Goal: Task Accomplishment & Management: Use online tool/utility

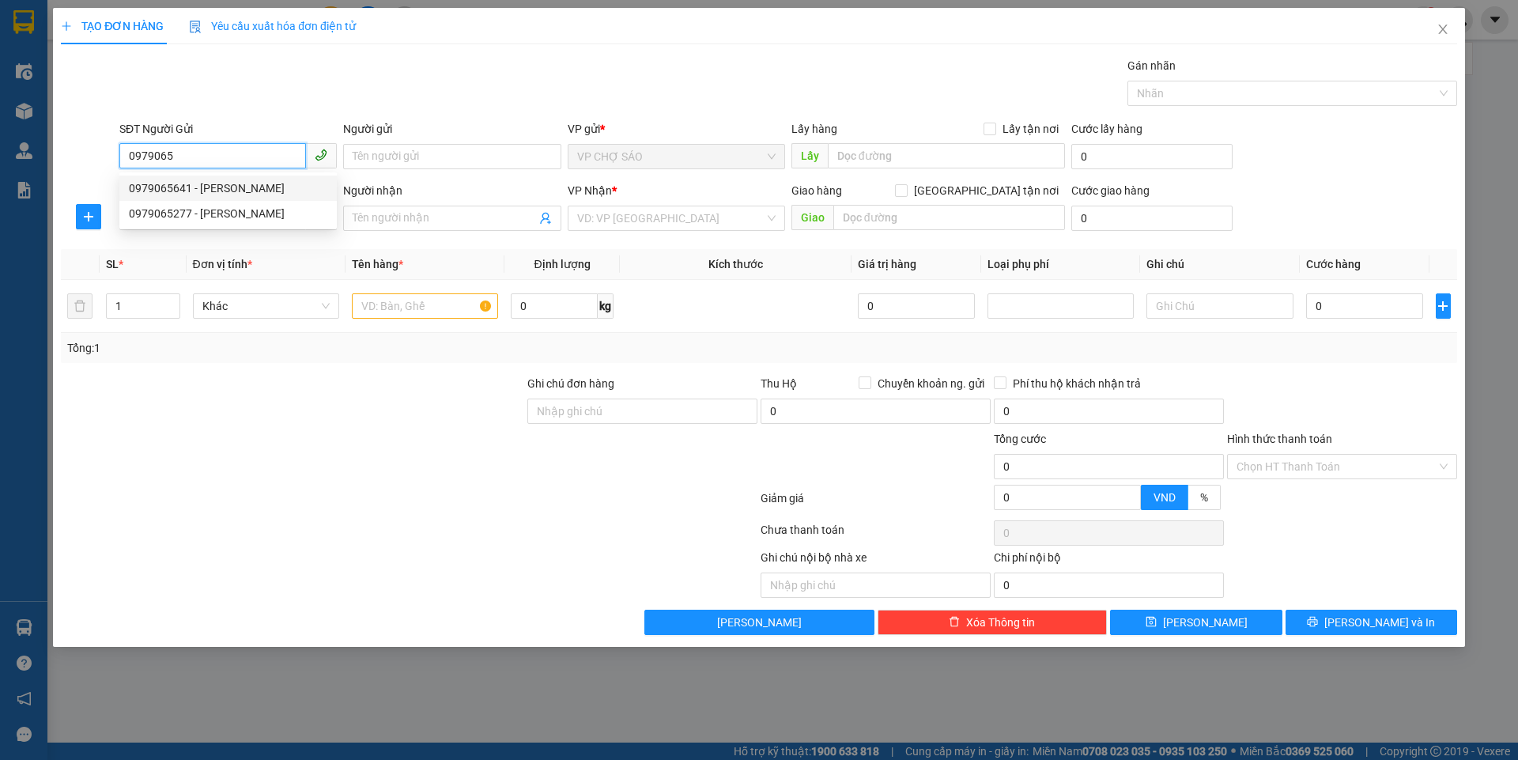
click at [233, 191] on div "0979065641 - [PERSON_NAME]" at bounding box center [228, 188] width 198 height 17
type input "0979065641"
type input "bác minh"
type input "0979065641"
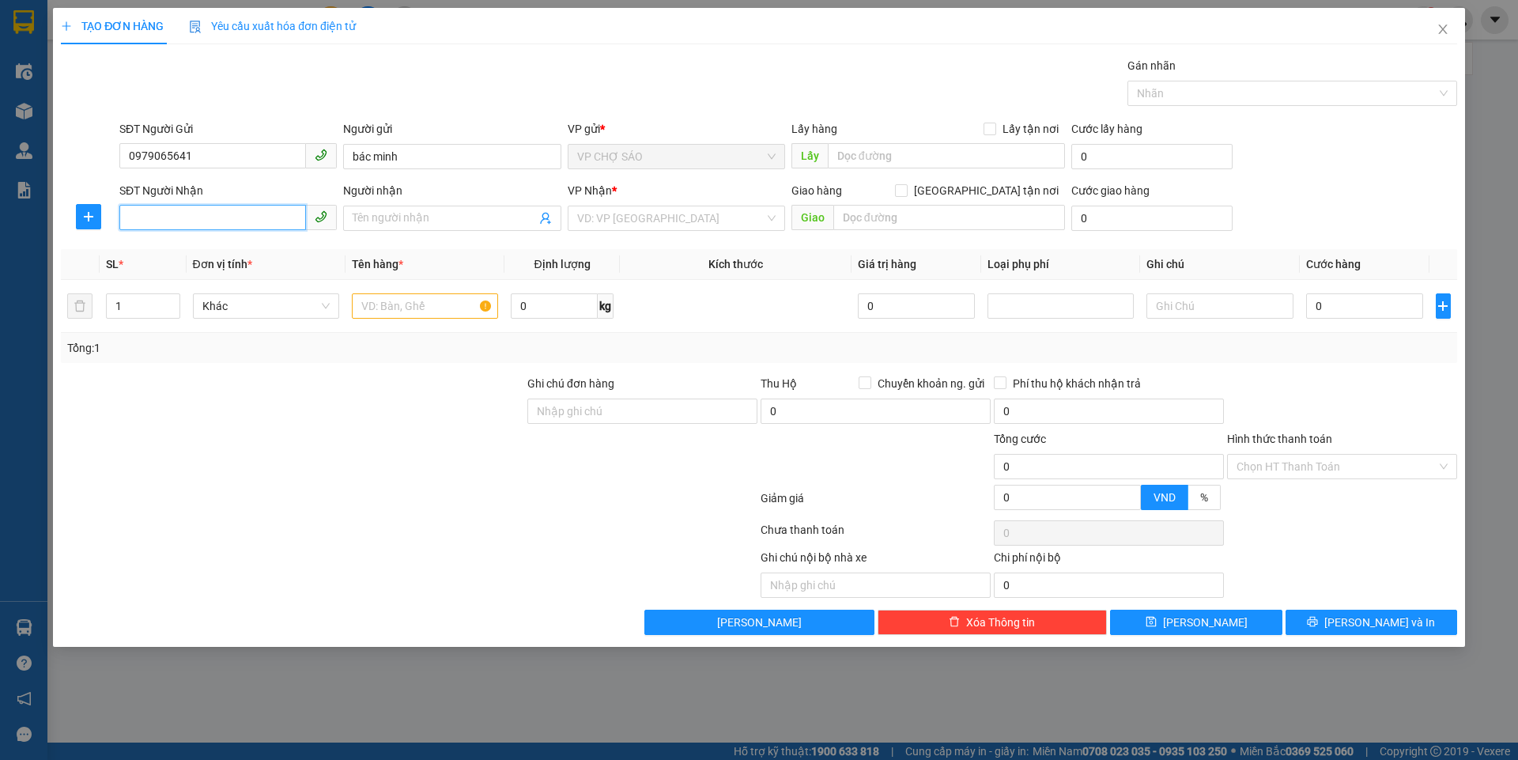
click at [219, 221] on input "SĐT Người Nhận" at bounding box center [212, 217] width 187 height 25
click at [220, 251] on div "0886663337 - a bảo 0815479476 ( cần có giá )" at bounding box center [243, 249] width 229 height 17
type input "0886663337"
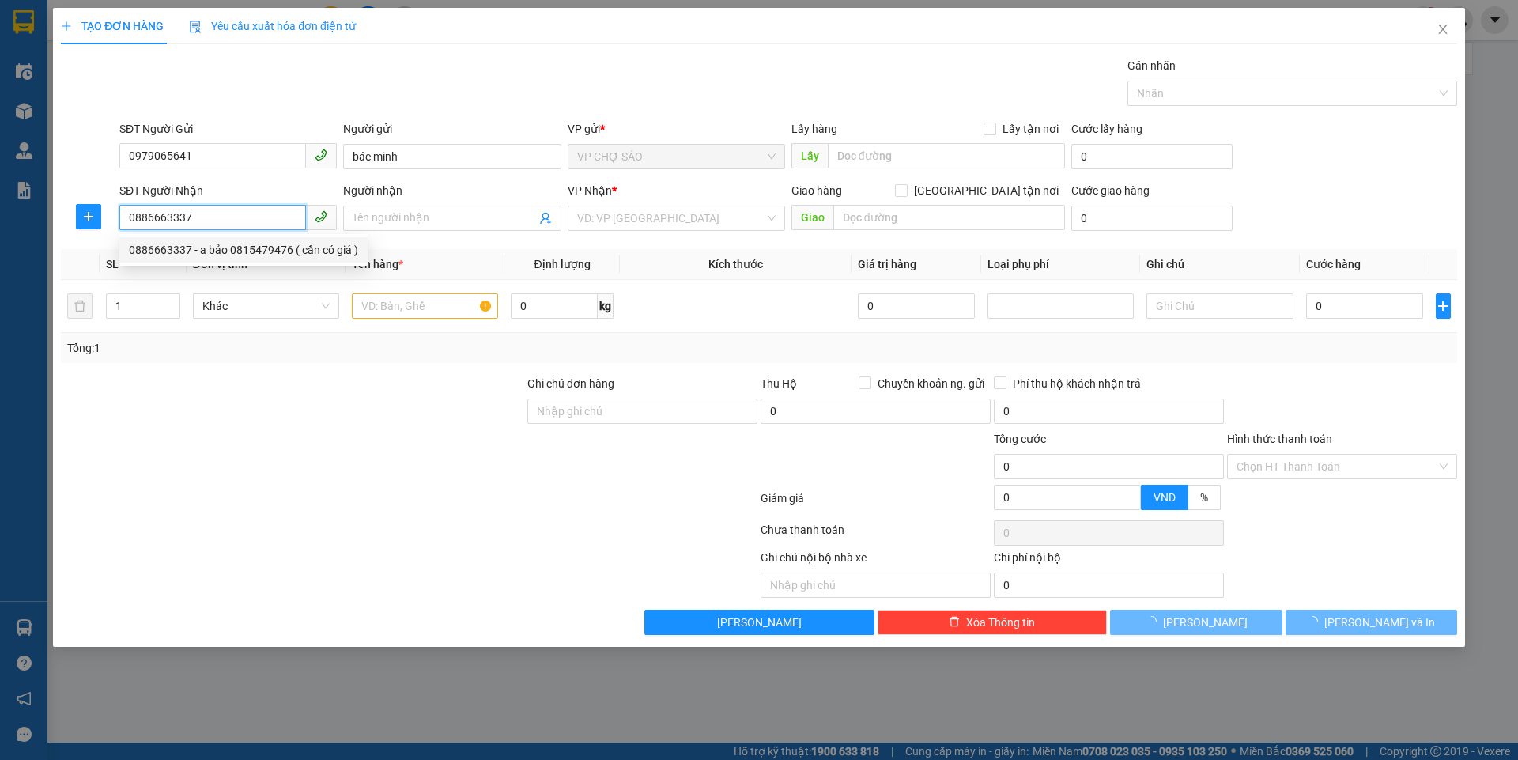
type input "a bảo 0815479476 ( cần có giá )"
checkbox input "true"
type input "ecohome 3, Đ. [GEOGRAPHIC_DATA], [GEOGRAPHIC_DATA], [GEOGRAPHIC_DATA], [GEOGRAP…"
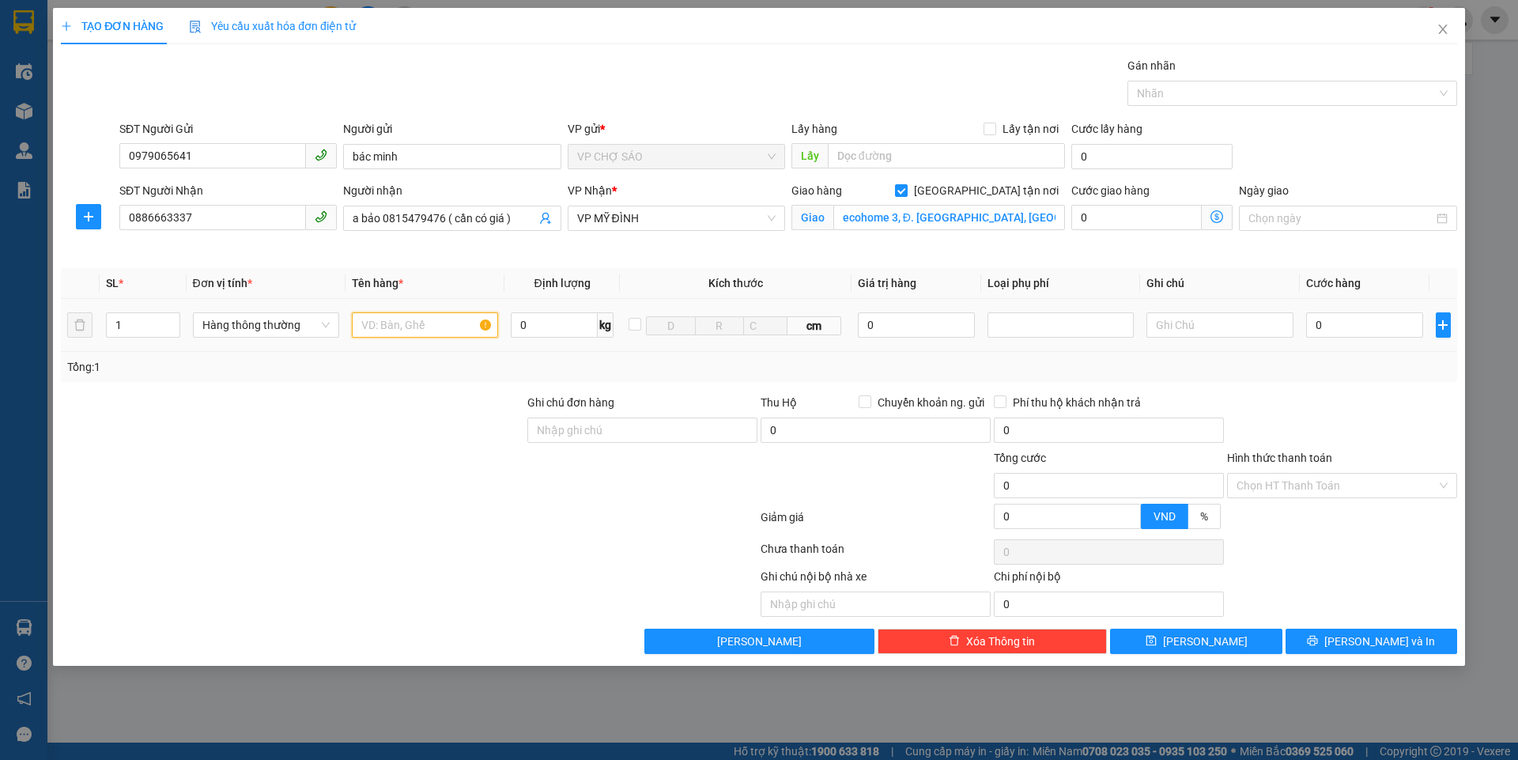
click at [400, 324] on input "text" at bounding box center [425, 324] width 146 height 25
type input "hồ sơ"
click at [1317, 323] on input "0" at bounding box center [1365, 324] width 118 height 25
type input "3"
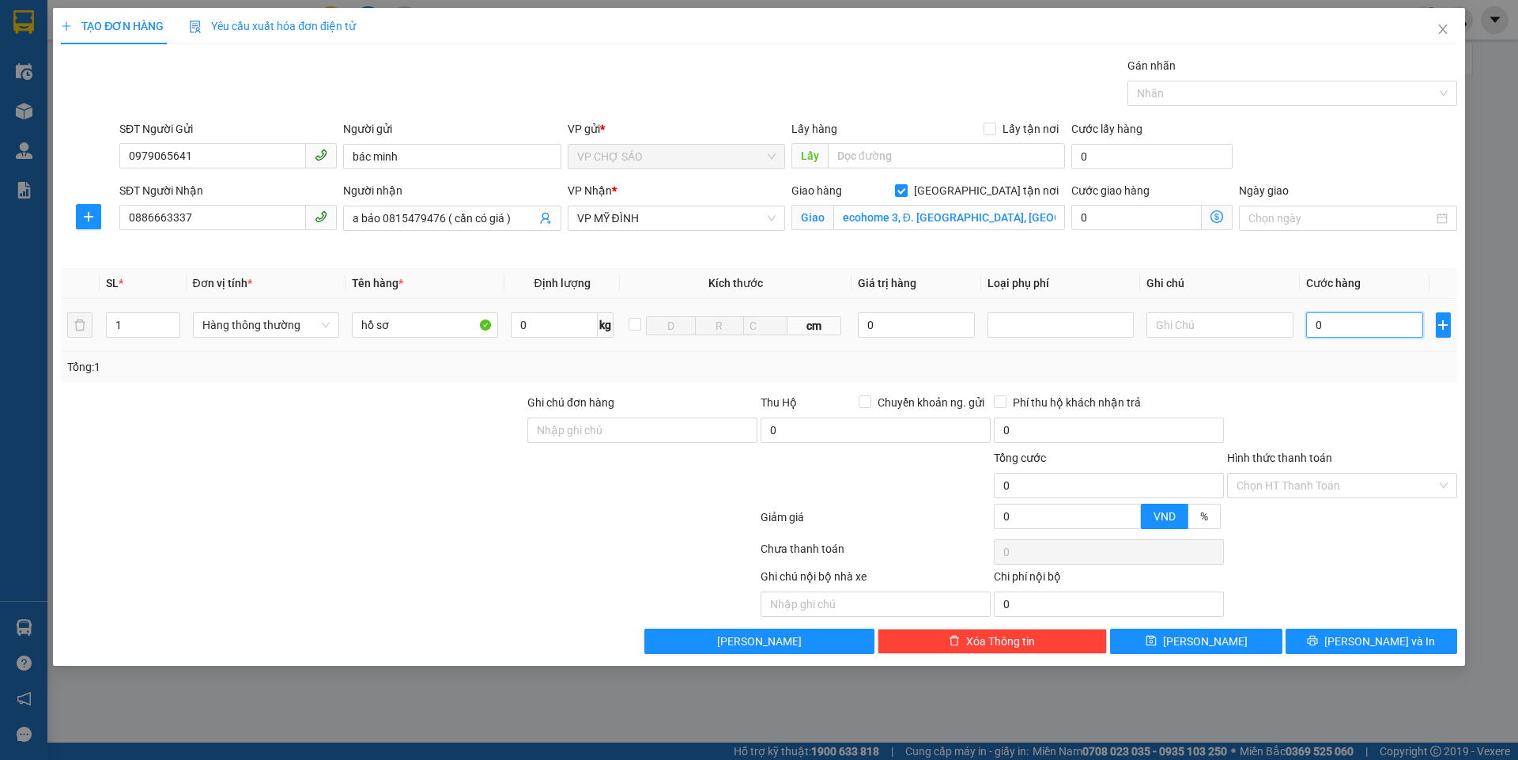
type input "3"
type input "30"
type input "300"
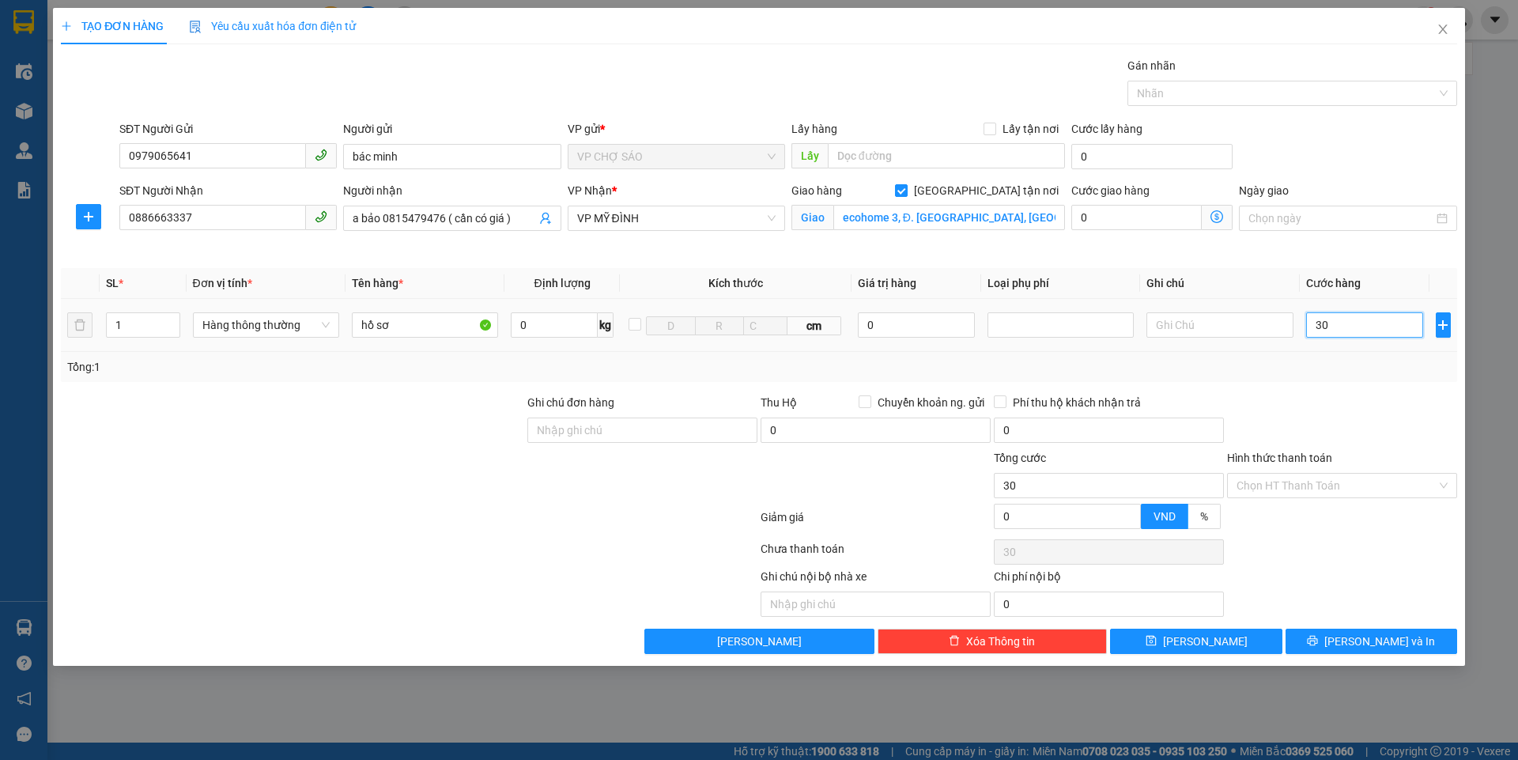
type input "300"
type input "3.000"
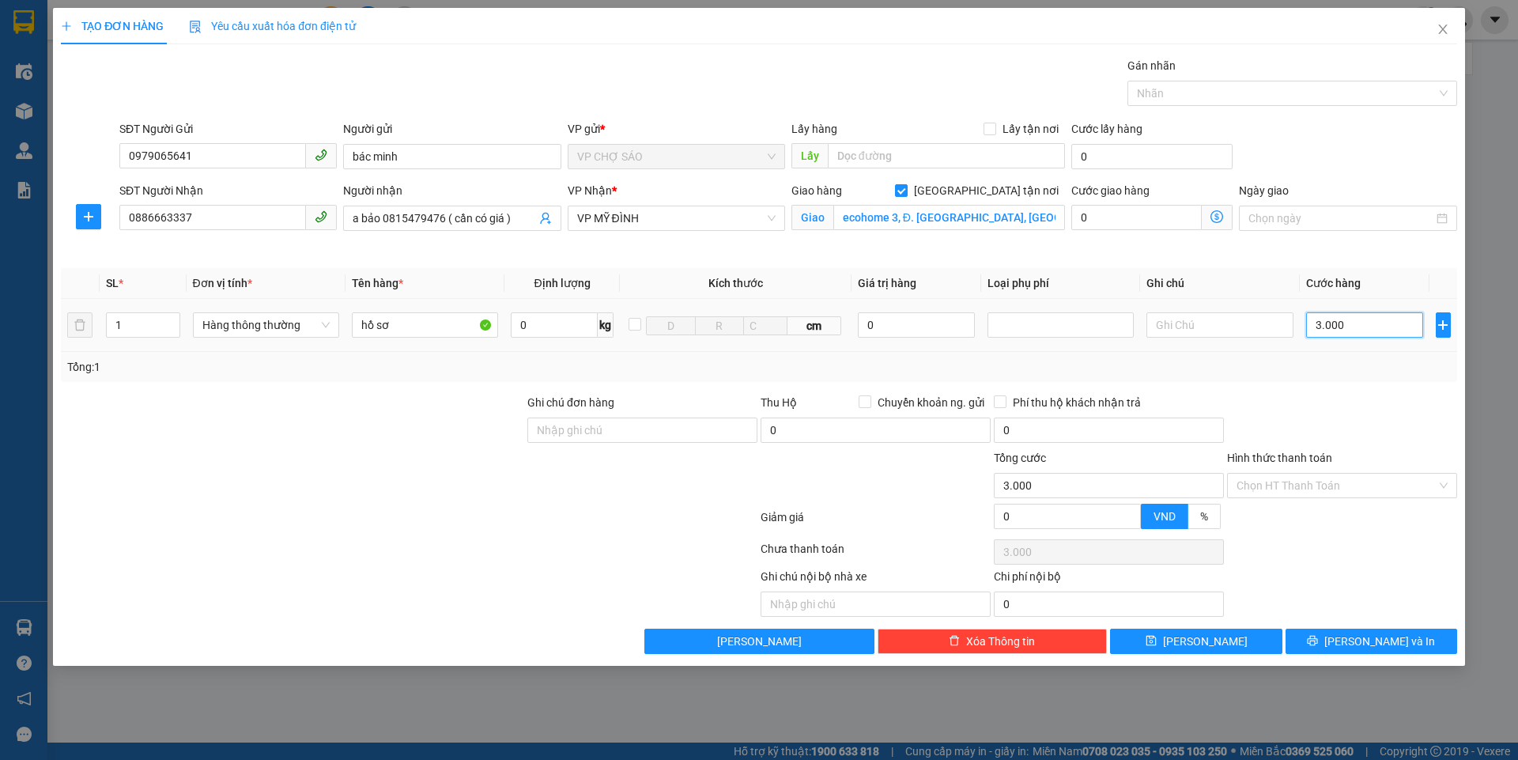
type input "30.000"
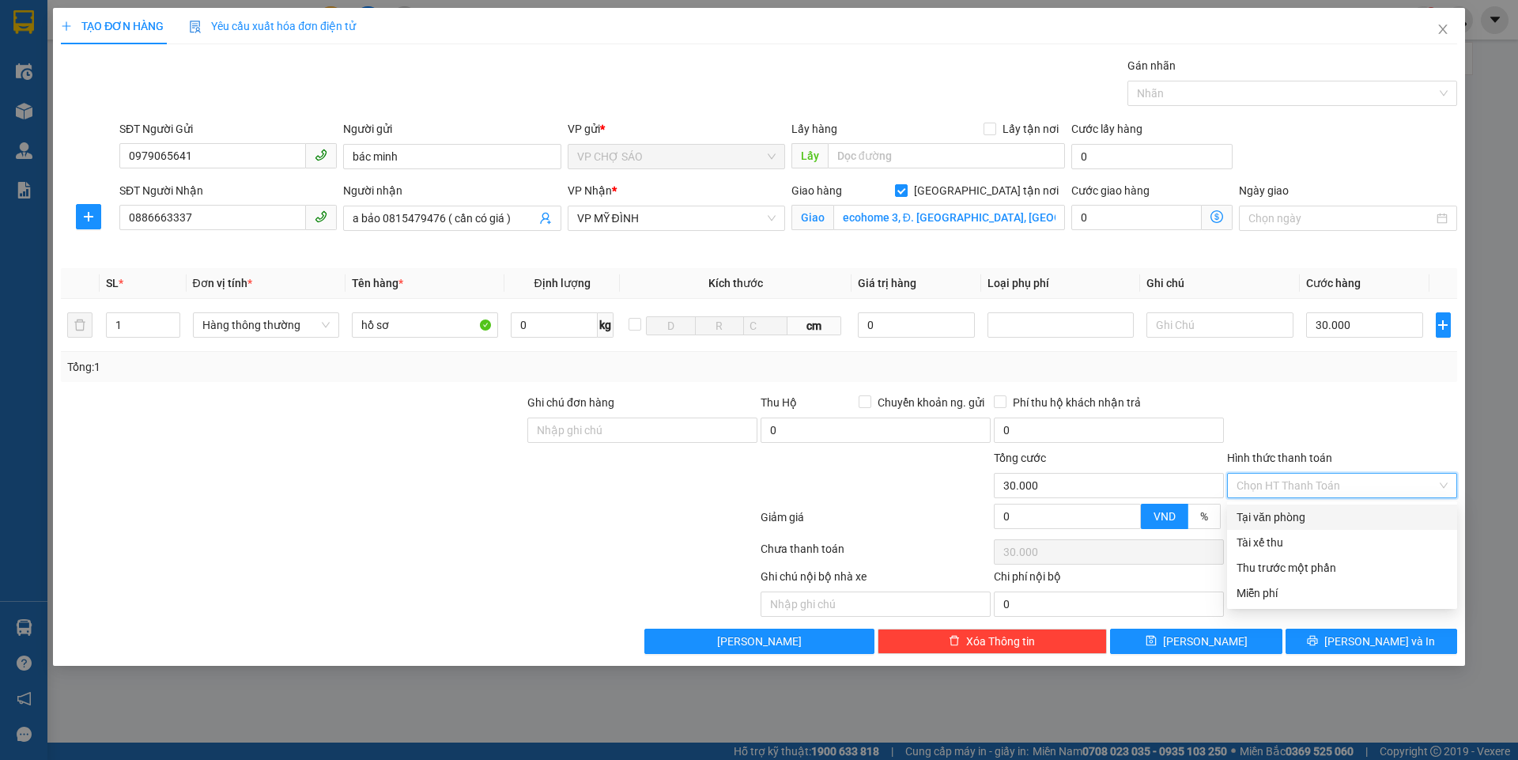
click at [1316, 478] on input "Hình thức thanh toán" at bounding box center [1337, 486] width 200 height 24
drag, startPoint x: 1324, startPoint y: 520, endPoint x: 1322, endPoint y: 535, distance: 15.9
click at [1323, 523] on div "Tại văn phòng" at bounding box center [1342, 516] width 211 height 17
type input "0"
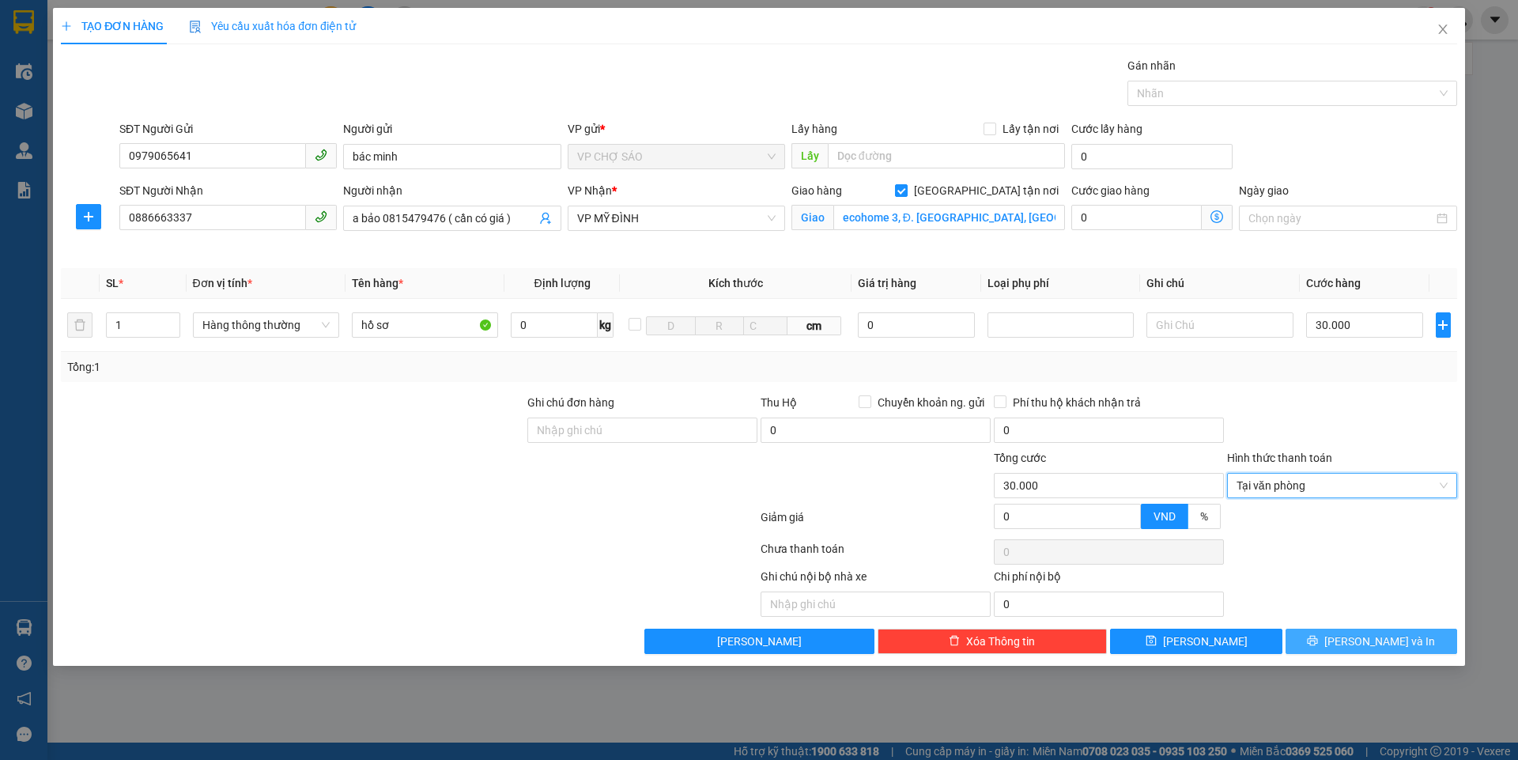
click at [1325, 644] on button "[PERSON_NAME] và In" at bounding box center [1372, 641] width 172 height 25
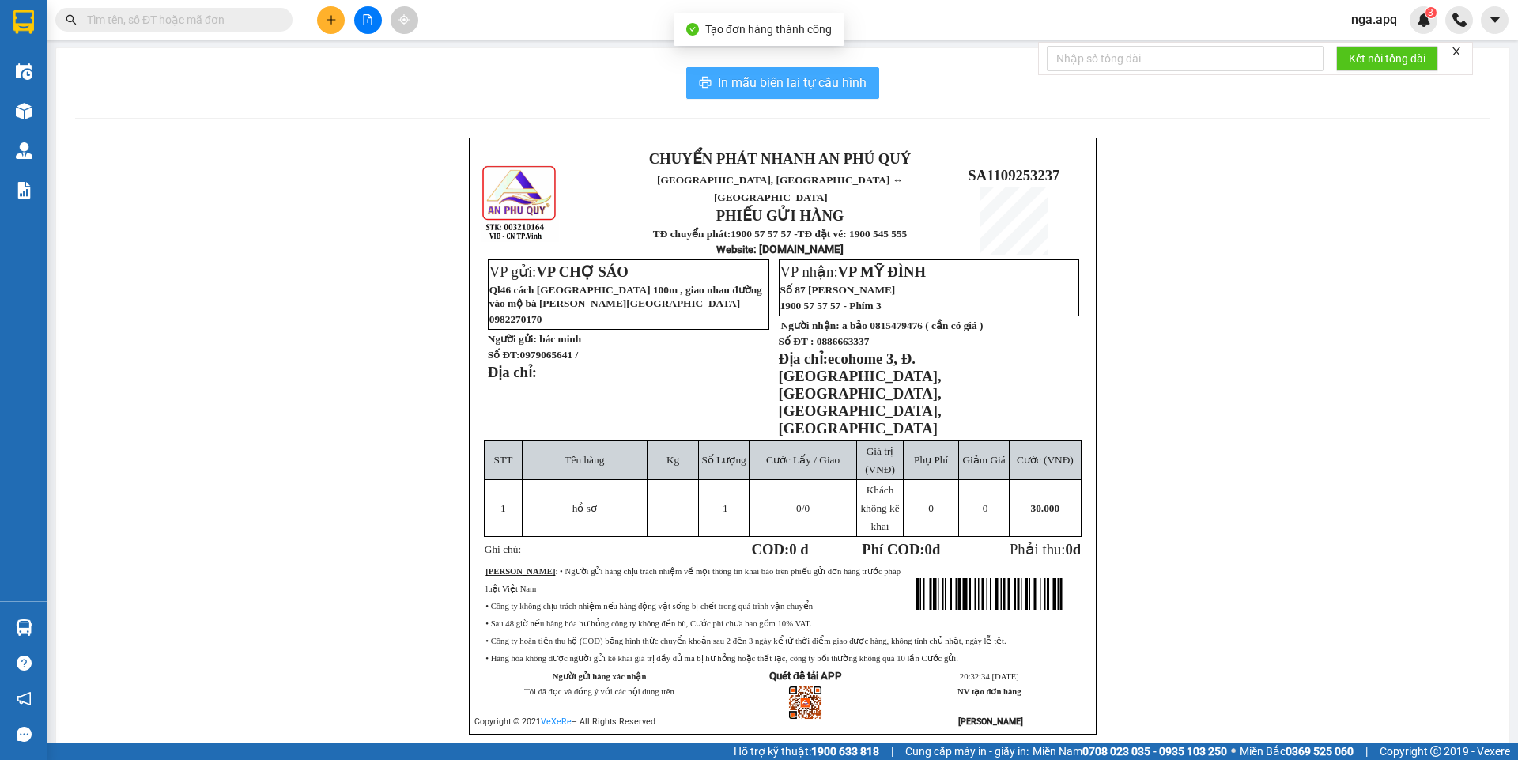
click at [787, 83] on span "In mẫu biên lai tự cấu hình" at bounding box center [792, 83] width 149 height 20
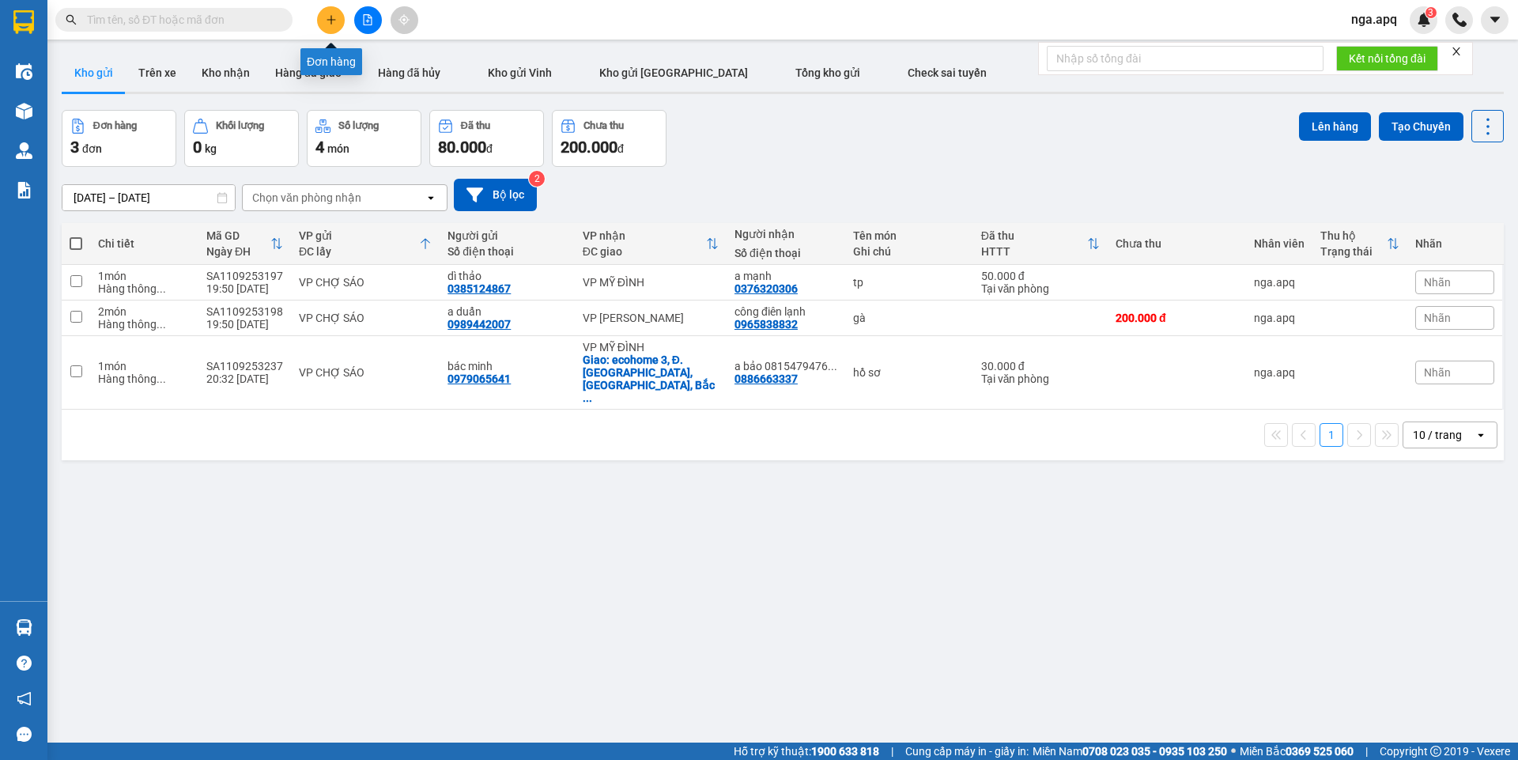
click at [331, 20] on icon "plus" at bounding box center [331, 19] width 9 height 1
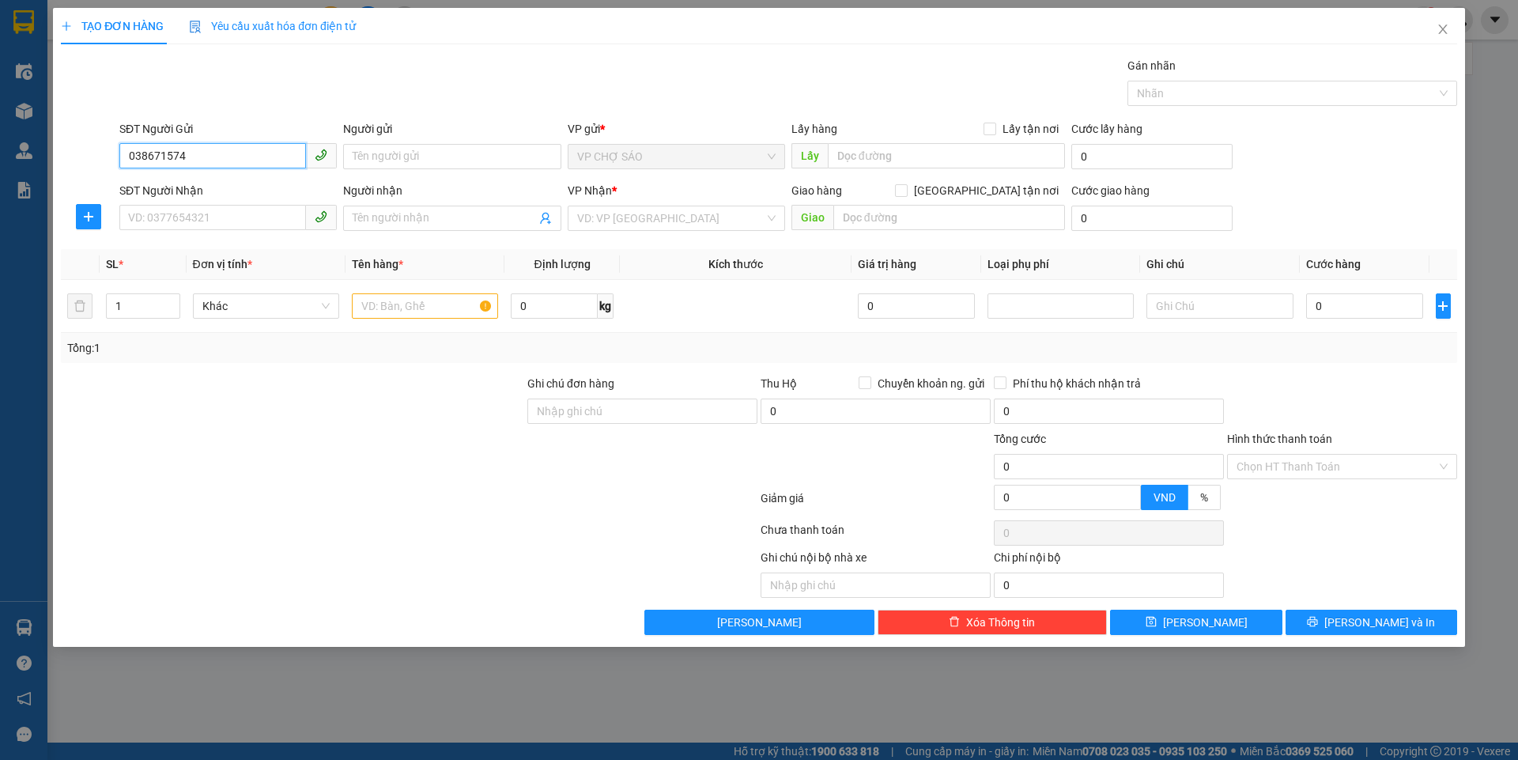
type input "0386715746"
click at [211, 189] on div "0386715746 - me hiến" at bounding box center [228, 188] width 198 height 17
type input "me hiến"
type input "0386715746"
click at [217, 220] on input "SĐT Người Nhận" at bounding box center [212, 217] width 187 height 25
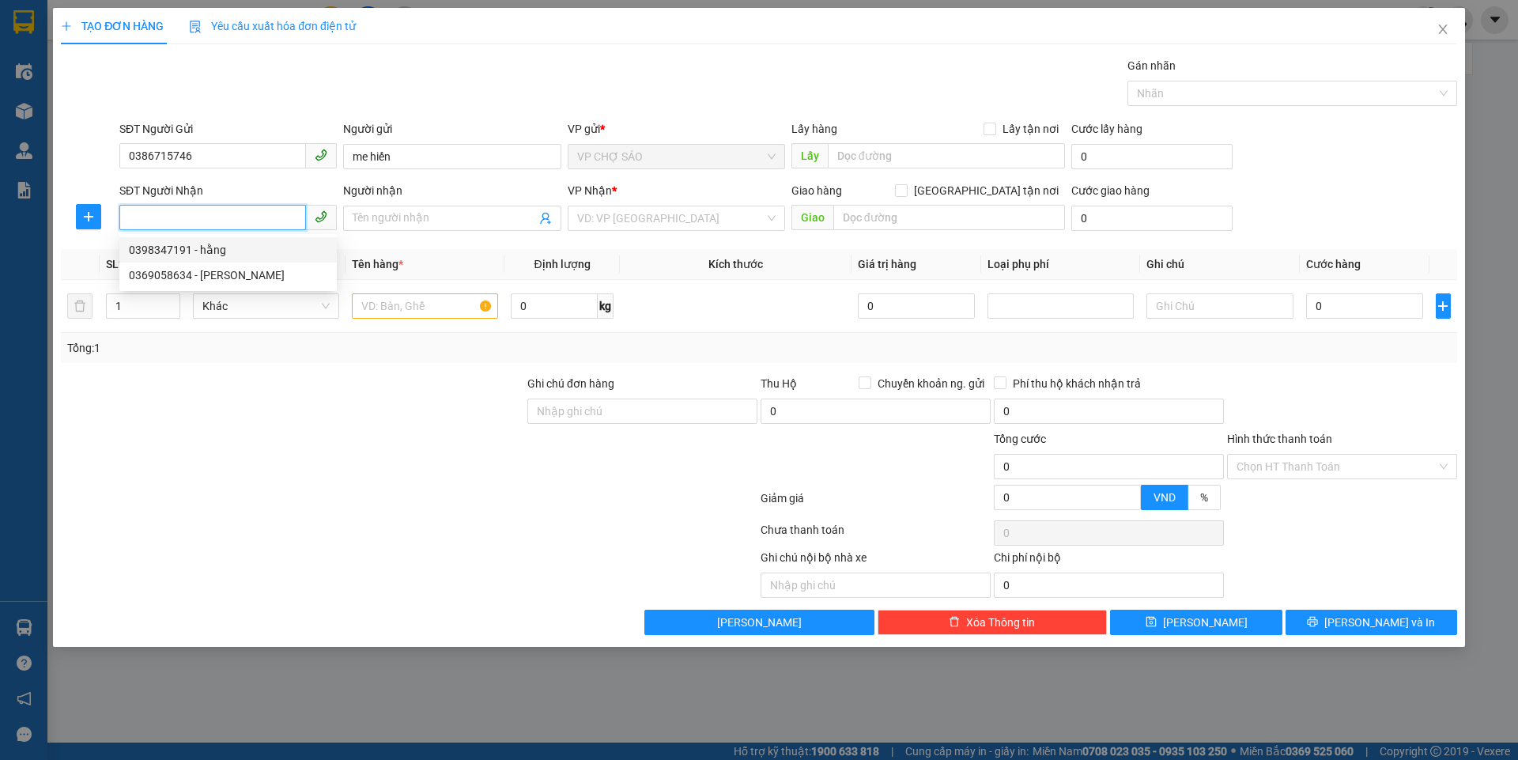
click at [217, 252] on div "0398347191 - hằng" at bounding box center [228, 249] width 198 height 17
type input "0398347191"
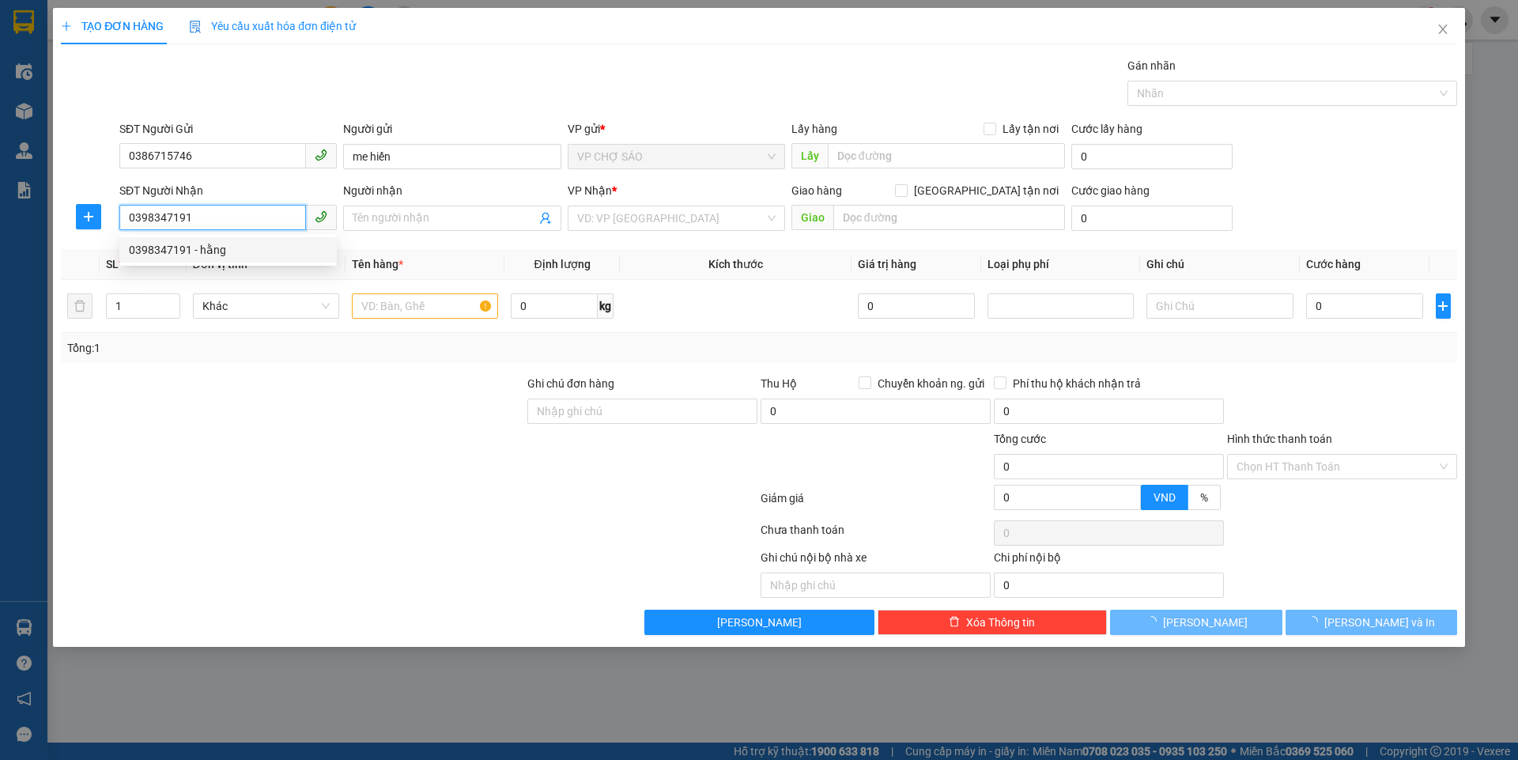
type input "hằng"
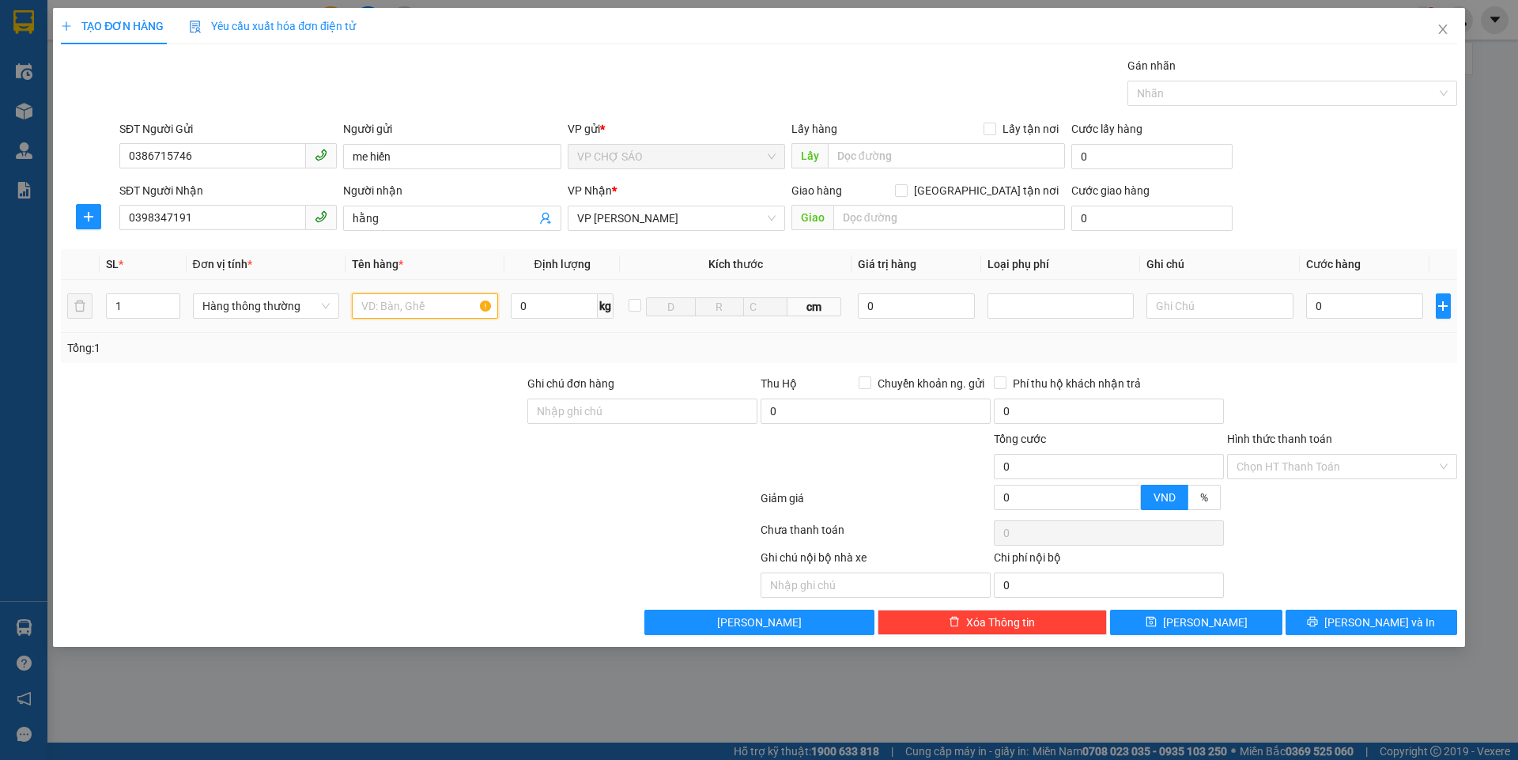
click at [403, 306] on input "text" at bounding box center [425, 305] width 146 height 25
type input "thực phẩm /gạo"
type input "2"
click at [172, 300] on icon "up" at bounding box center [171, 303] width 6 height 6
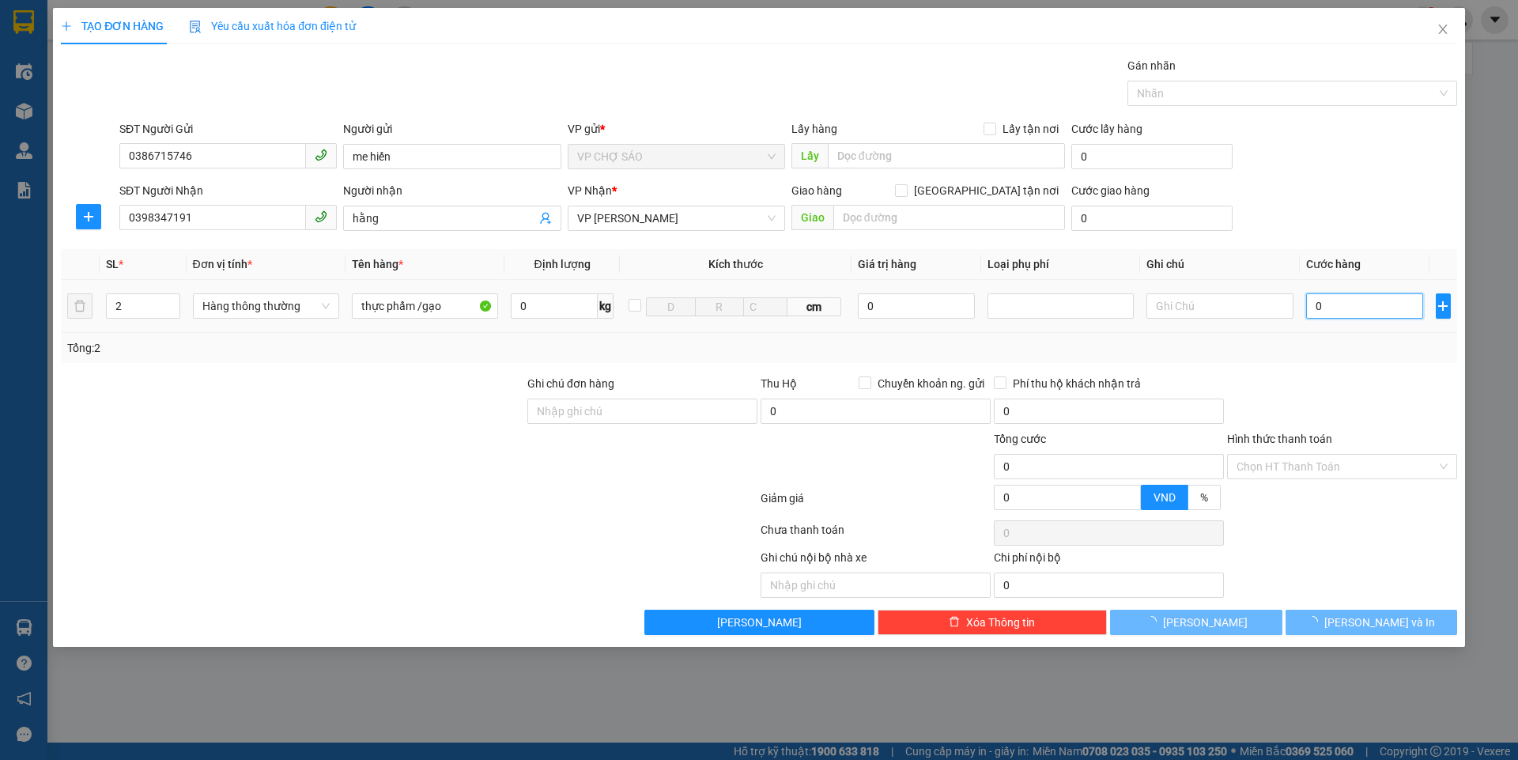
click at [1319, 301] on input "0" at bounding box center [1365, 305] width 118 height 25
type input "9"
type input "90"
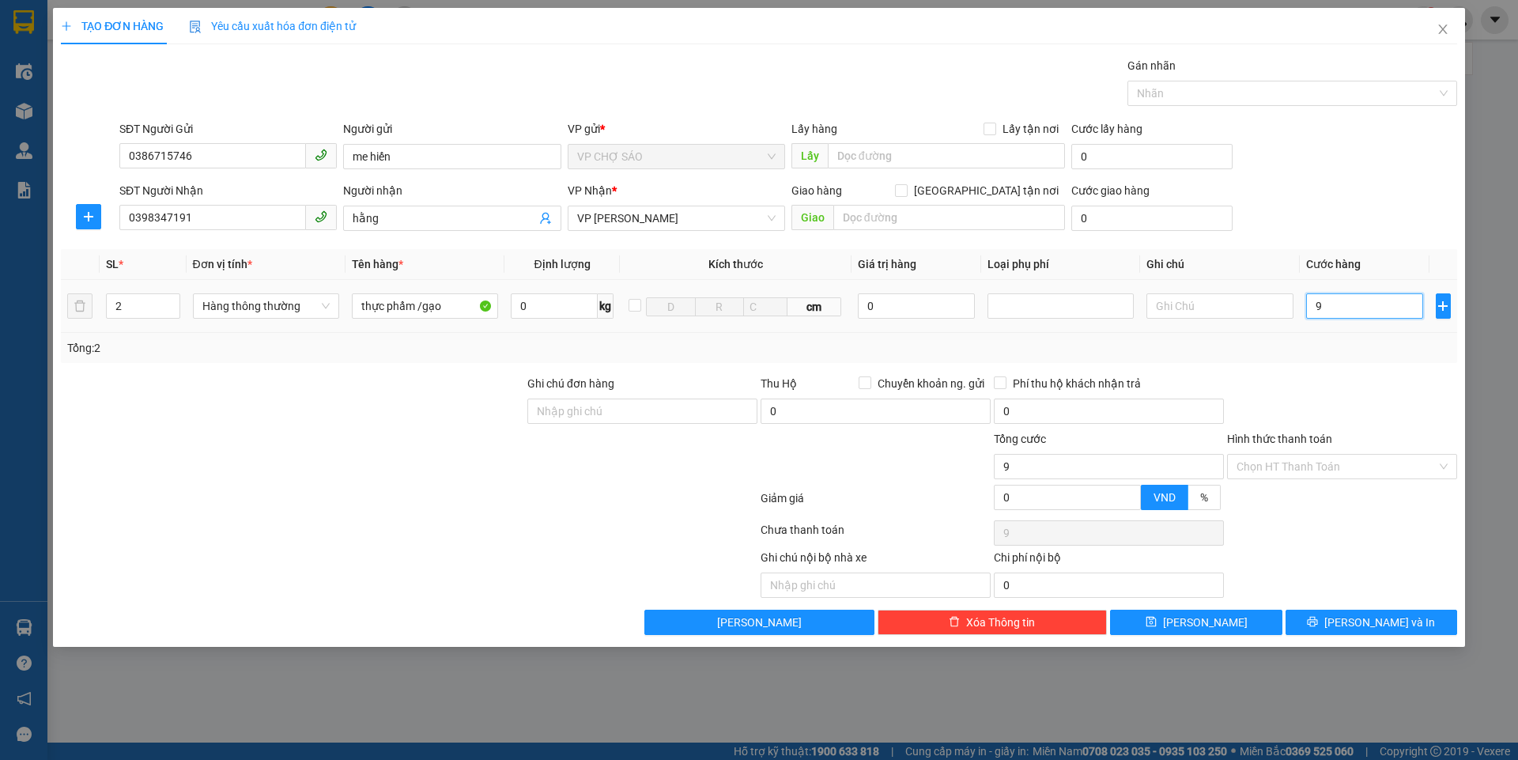
type input "90"
type input "900"
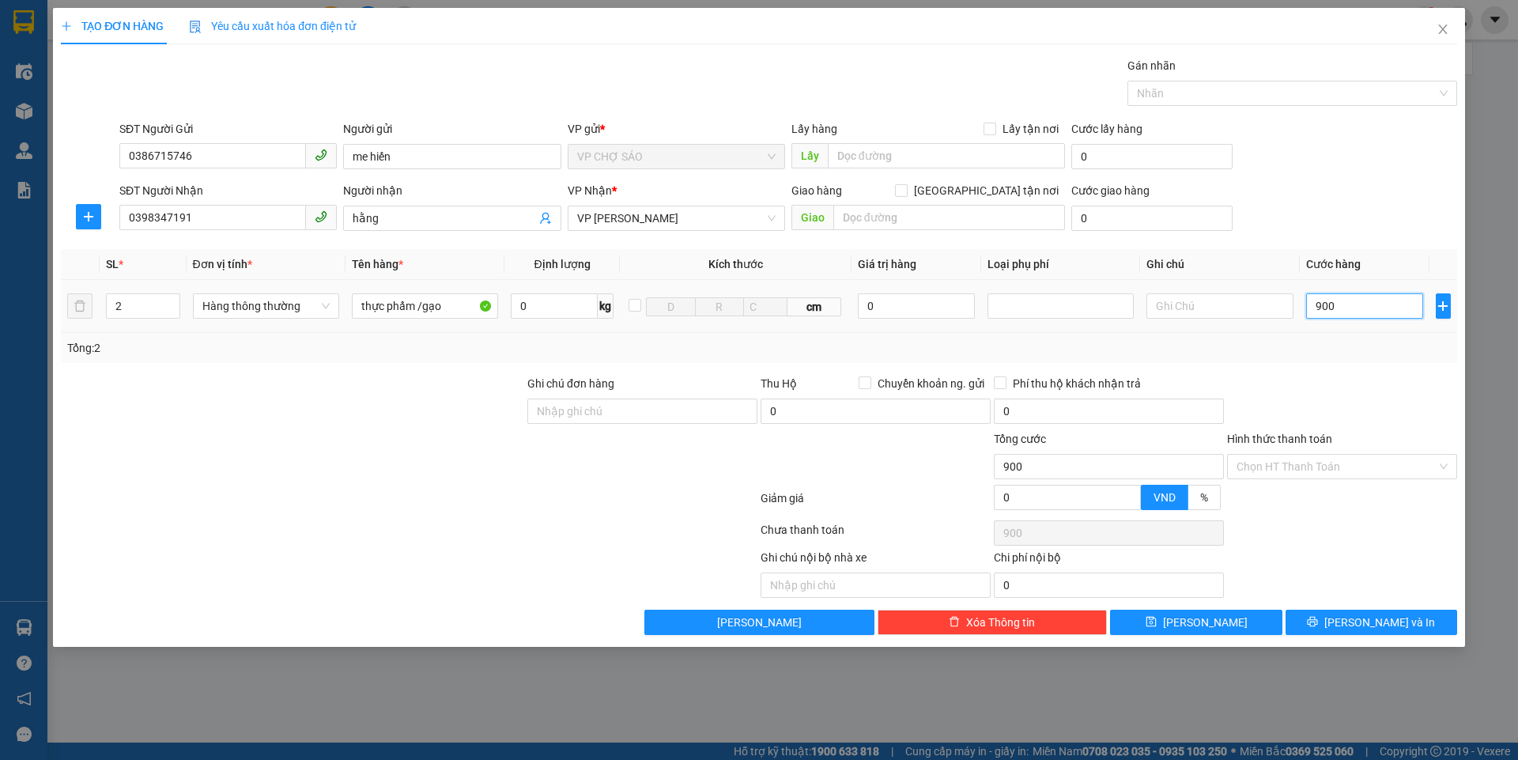
type input "9.000"
type input "90.000"
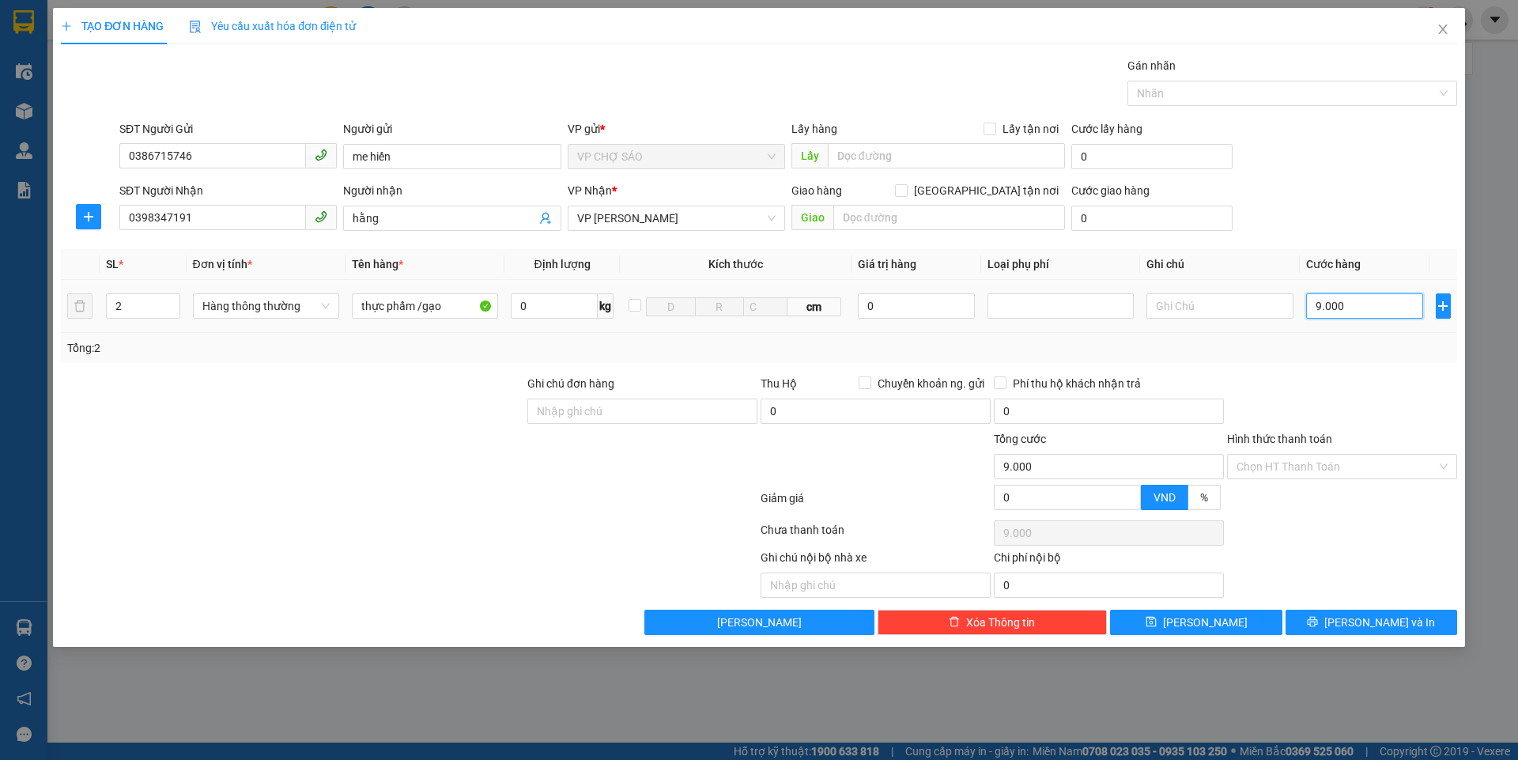
type input "90.000"
click at [1324, 462] on input "Hình thức thanh toán" at bounding box center [1337, 467] width 200 height 24
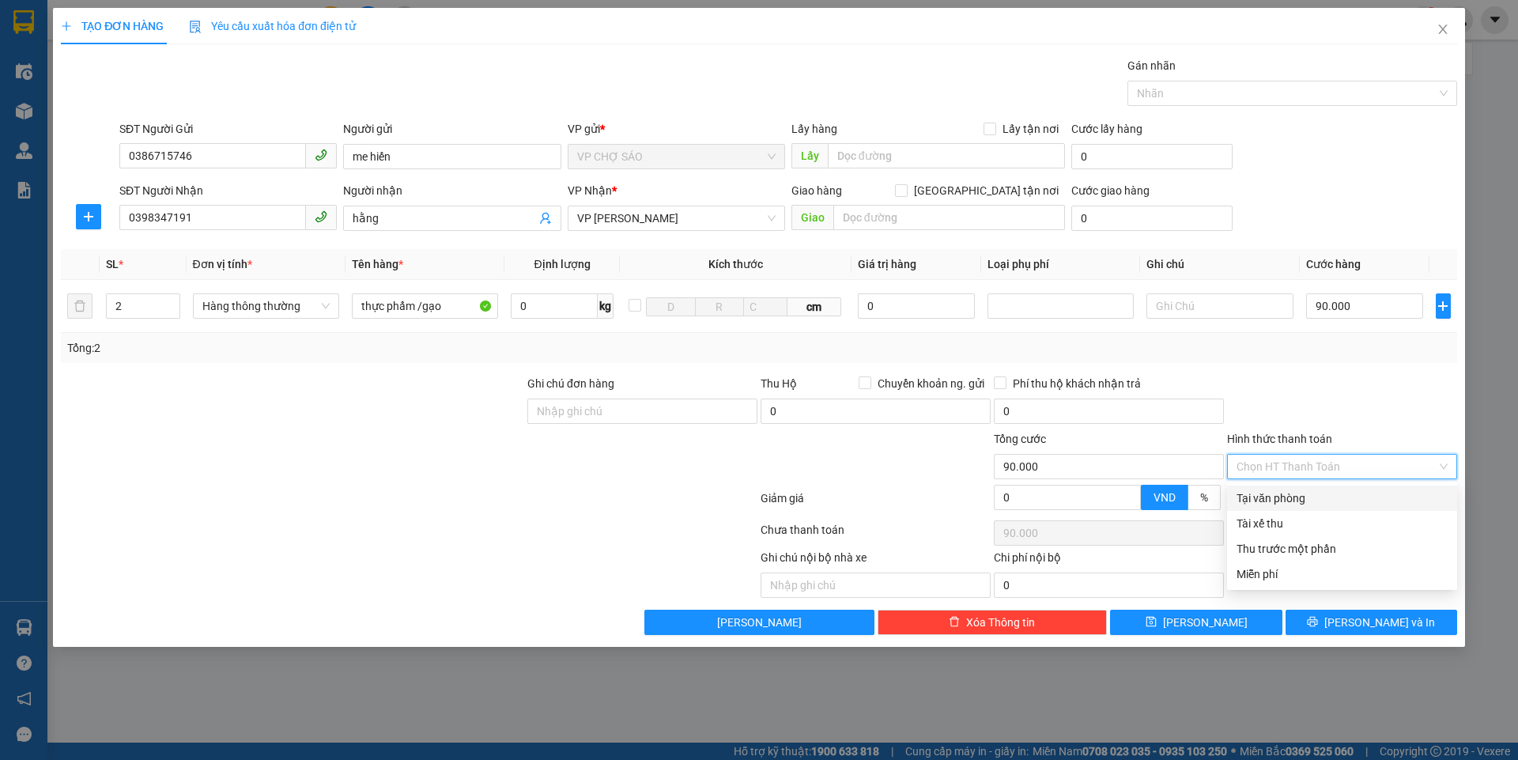
click at [1302, 493] on div "Tại văn phòng" at bounding box center [1342, 497] width 211 height 17
type input "0"
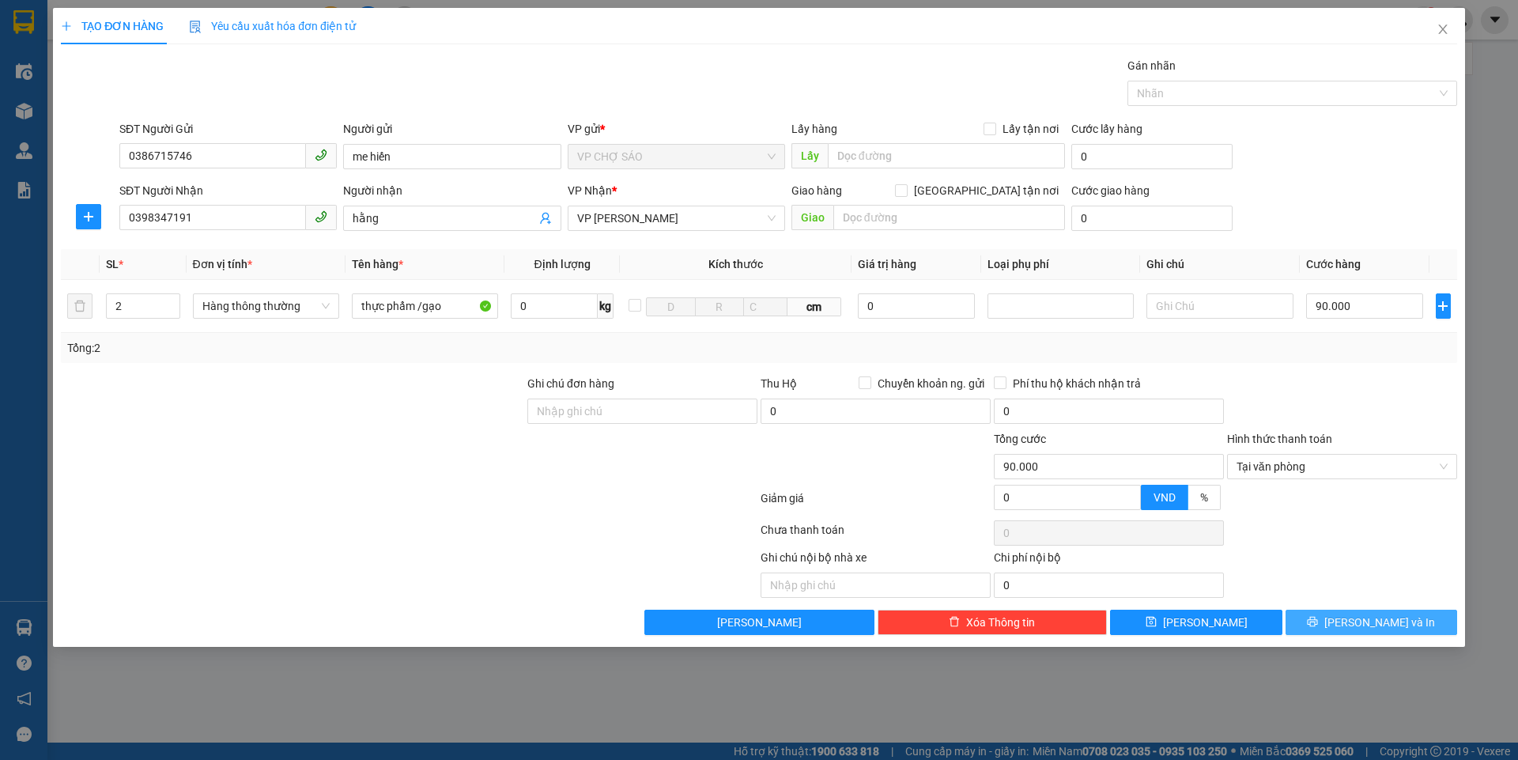
click at [1327, 617] on button "[PERSON_NAME] và In" at bounding box center [1372, 622] width 172 height 25
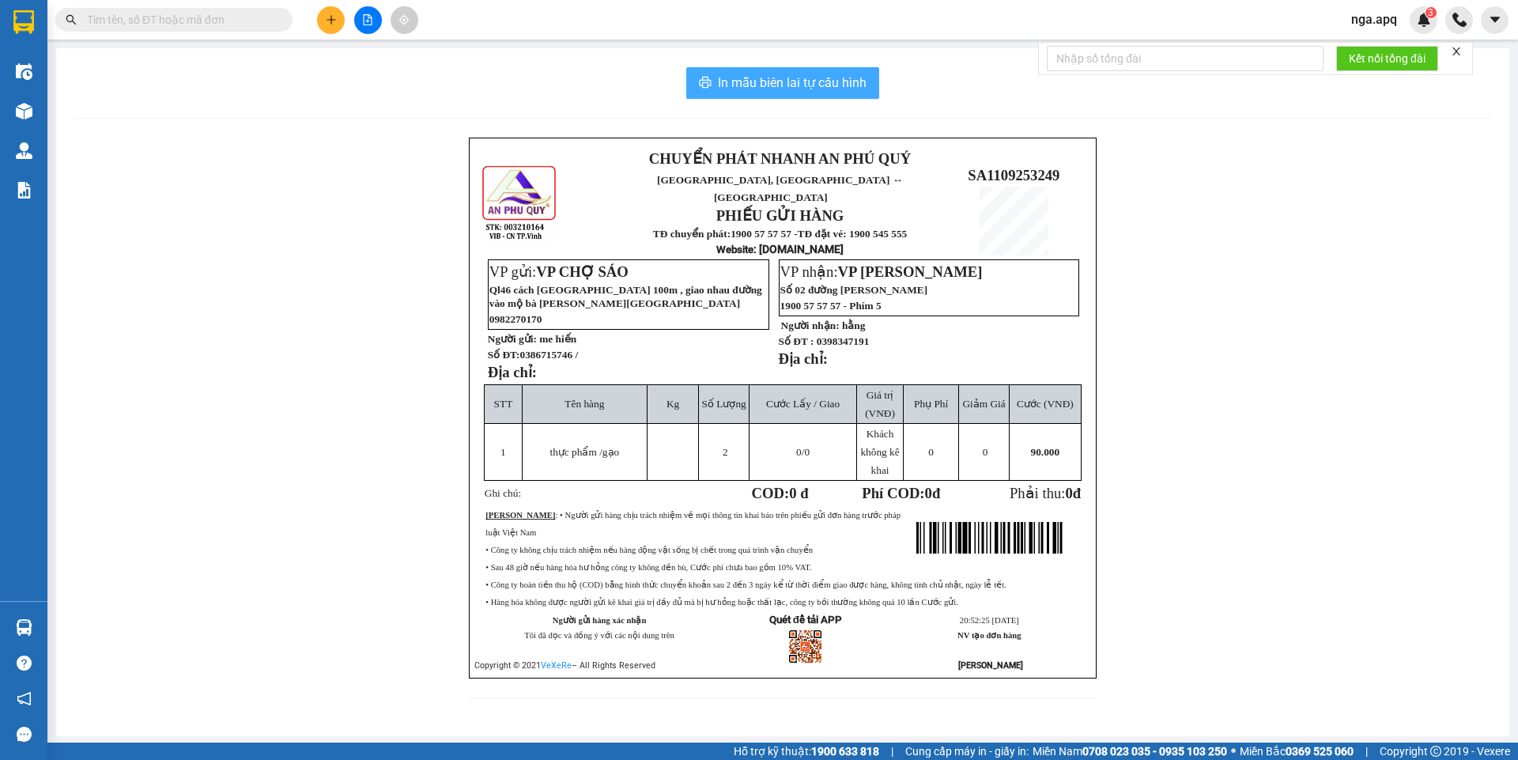
click at [811, 83] on span "In mẫu biên lai tự cấu hình" at bounding box center [792, 83] width 149 height 20
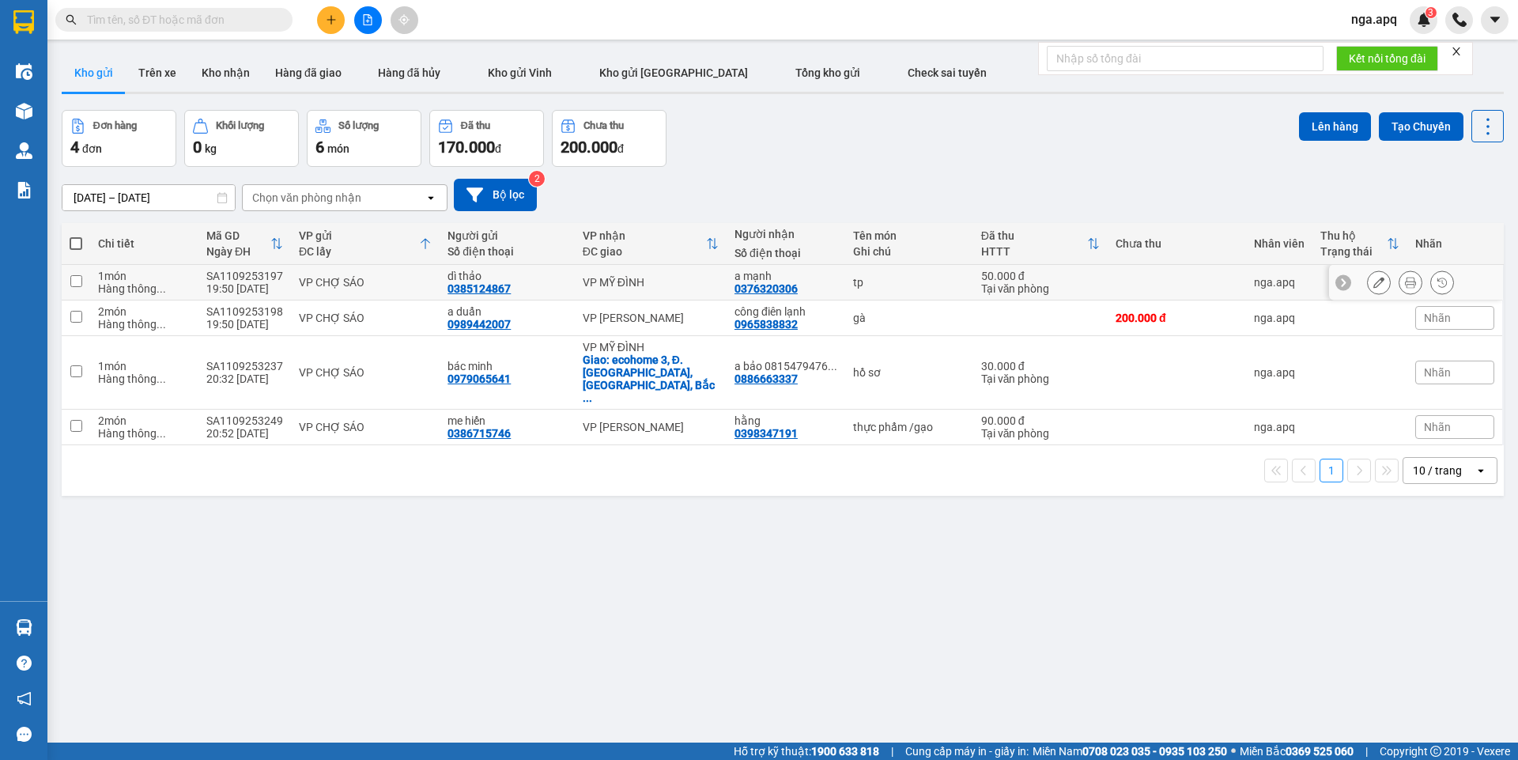
drag, startPoint x: 76, startPoint y: 278, endPoint x: 85, endPoint y: 345, distance: 67.8
click at [77, 282] on input "checkbox" at bounding box center [76, 281] width 12 height 12
checkbox input "true"
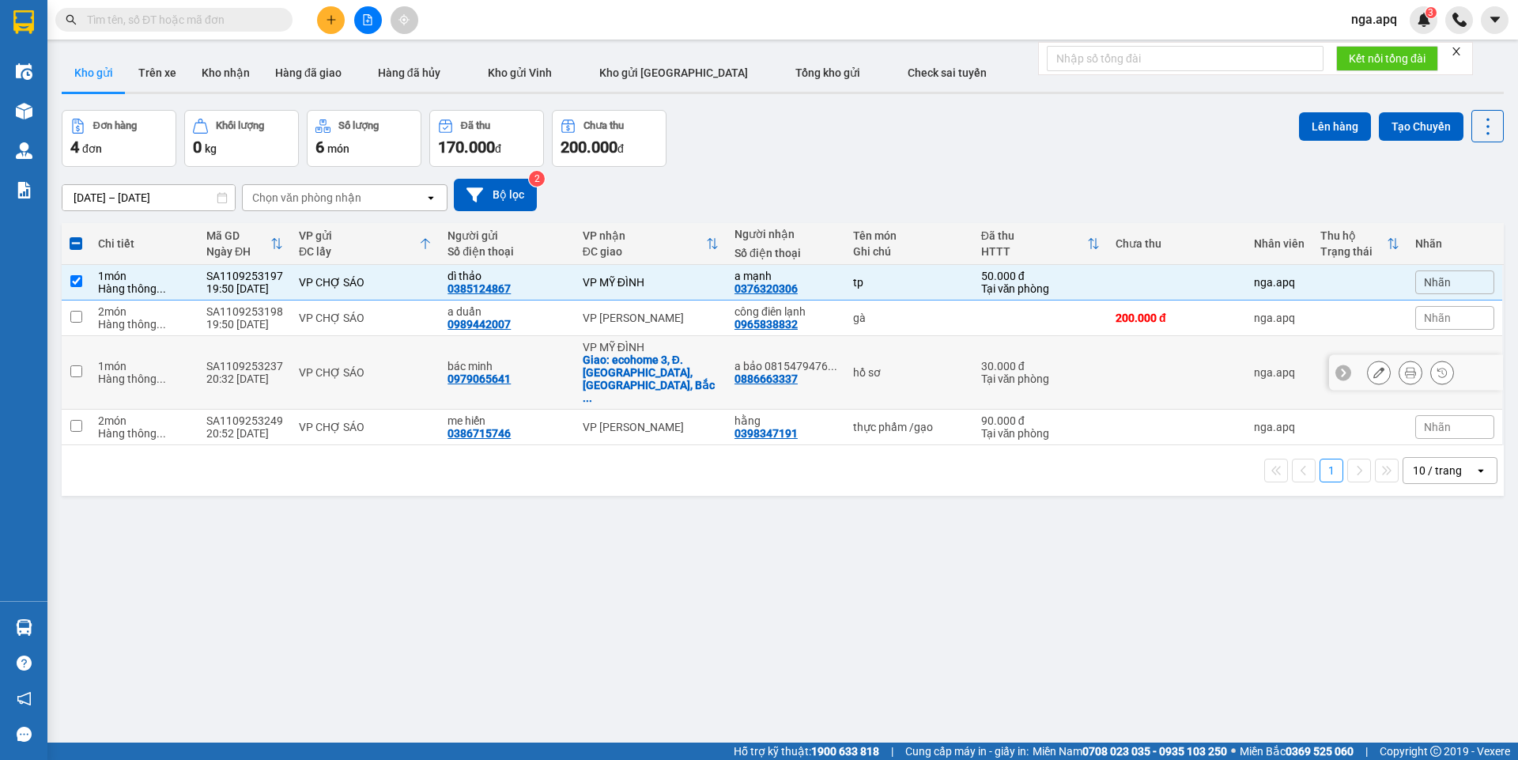
click at [75, 365] on input "checkbox" at bounding box center [76, 371] width 12 height 12
checkbox input "true"
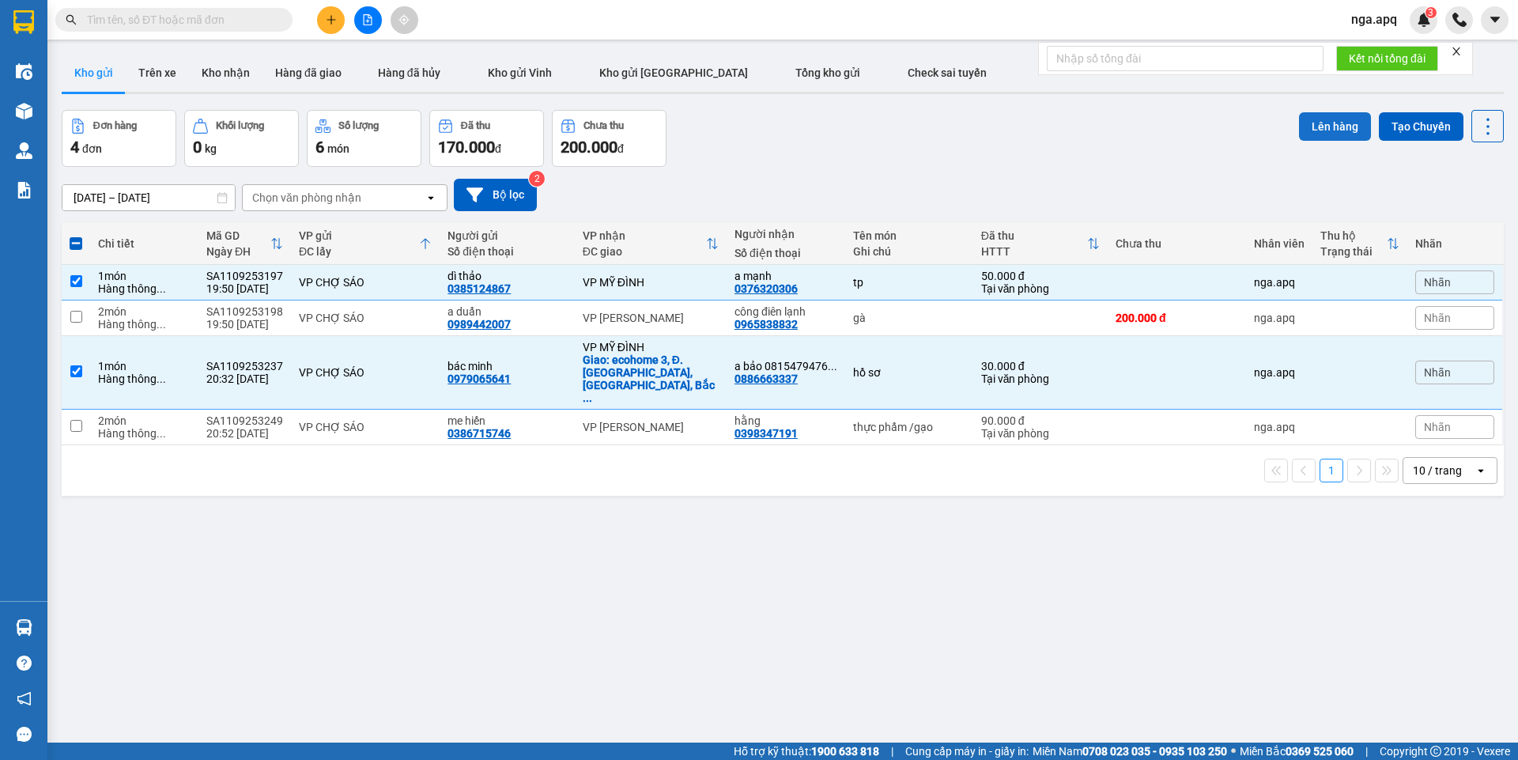
click at [1327, 127] on button "Lên hàng" at bounding box center [1335, 126] width 72 height 28
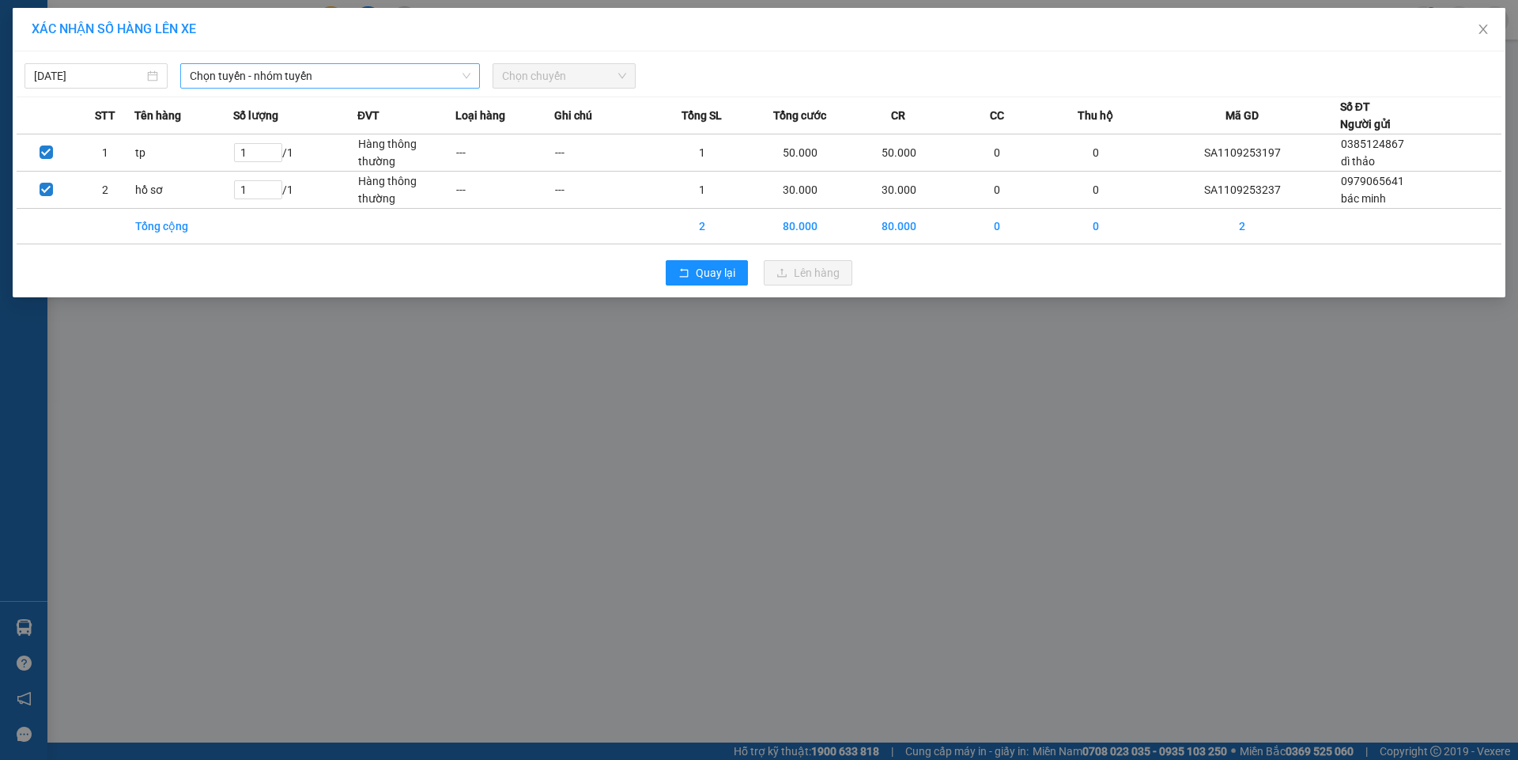
click at [331, 74] on span "Chọn tuyến - nhóm tuyến" at bounding box center [330, 76] width 281 height 24
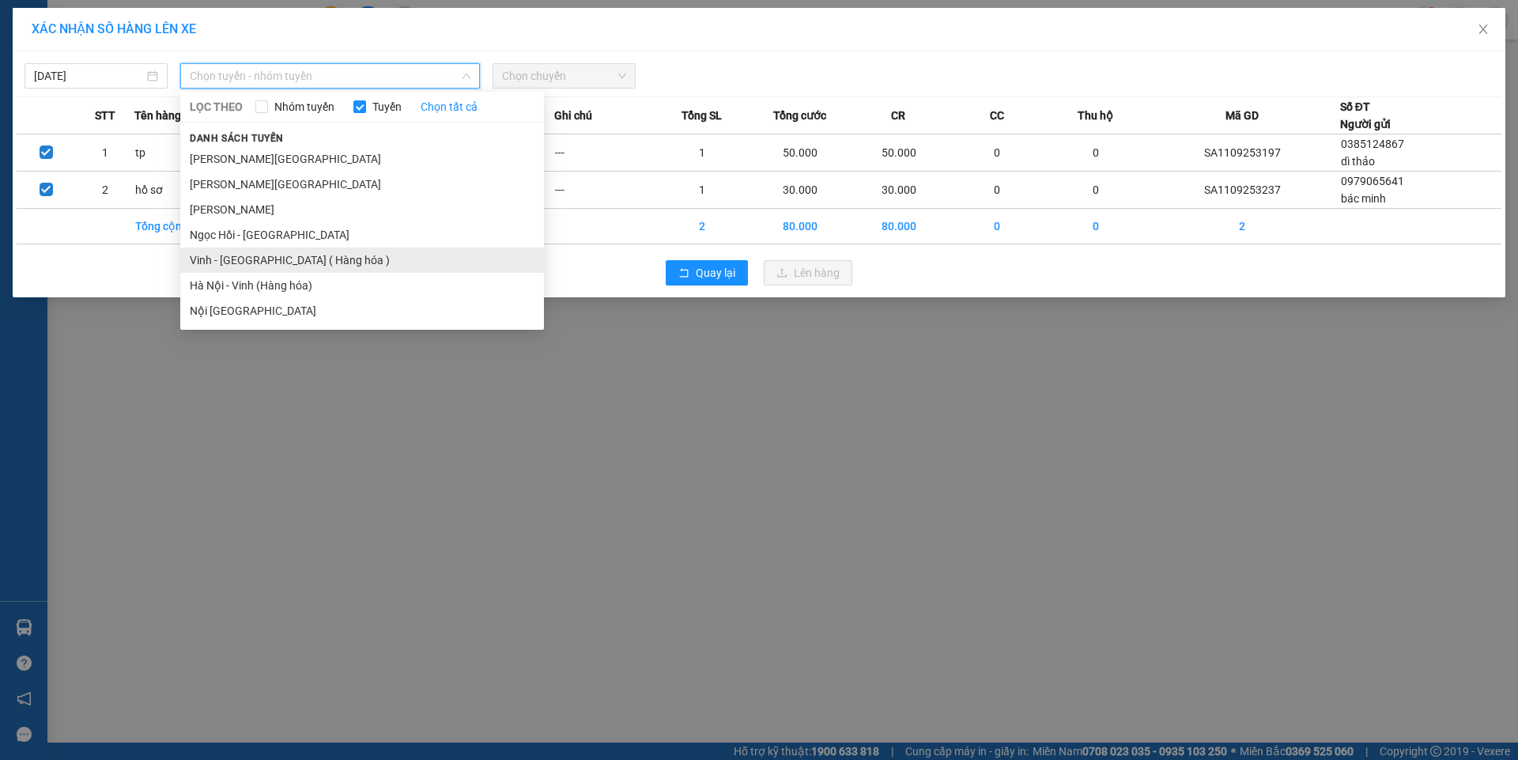
click at [282, 263] on li "Vinh - [GEOGRAPHIC_DATA] ( Hàng hóa )" at bounding box center [362, 260] width 364 height 25
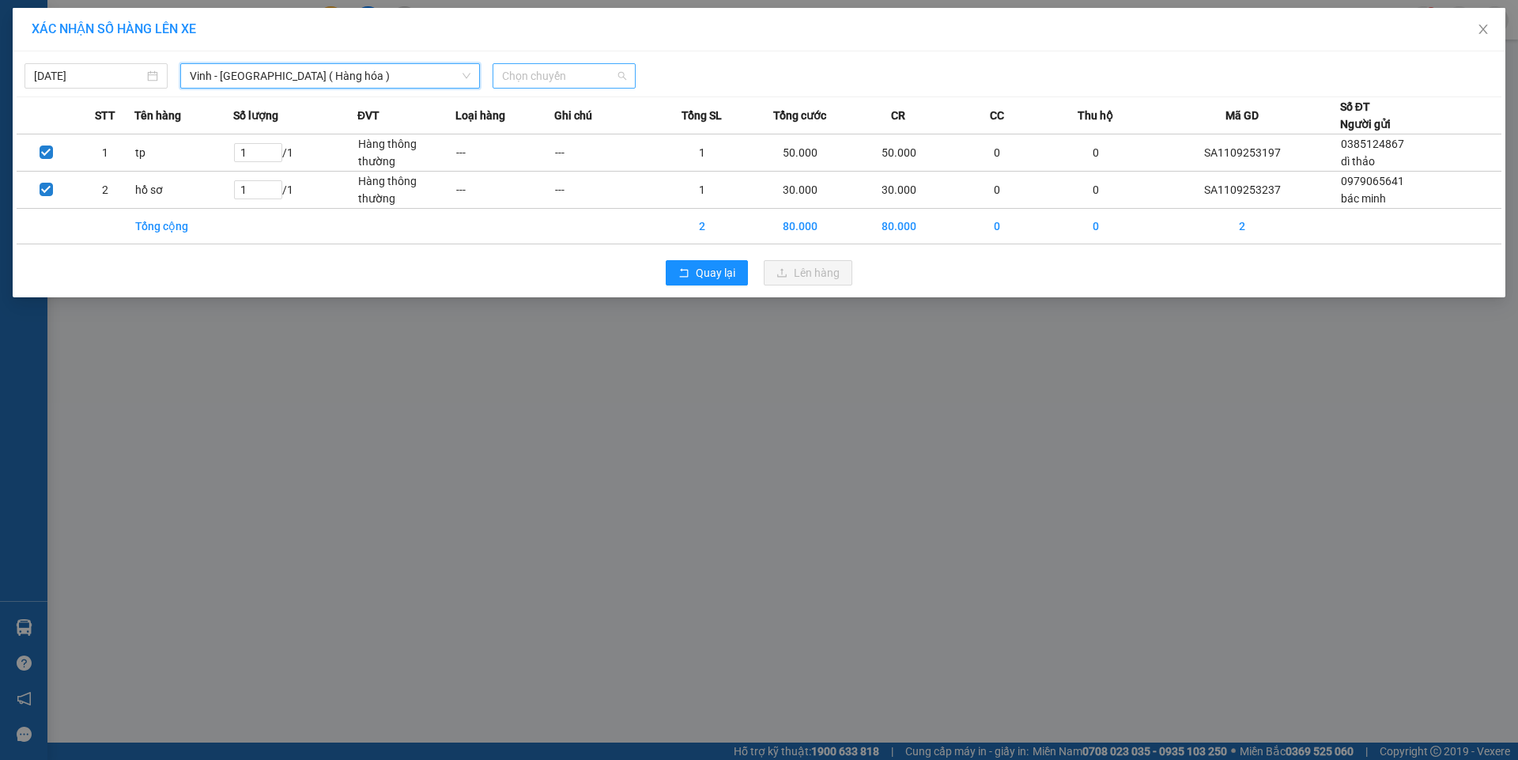
click at [569, 74] on span "Chọn chuyến" at bounding box center [564, 76] width 124 height 24
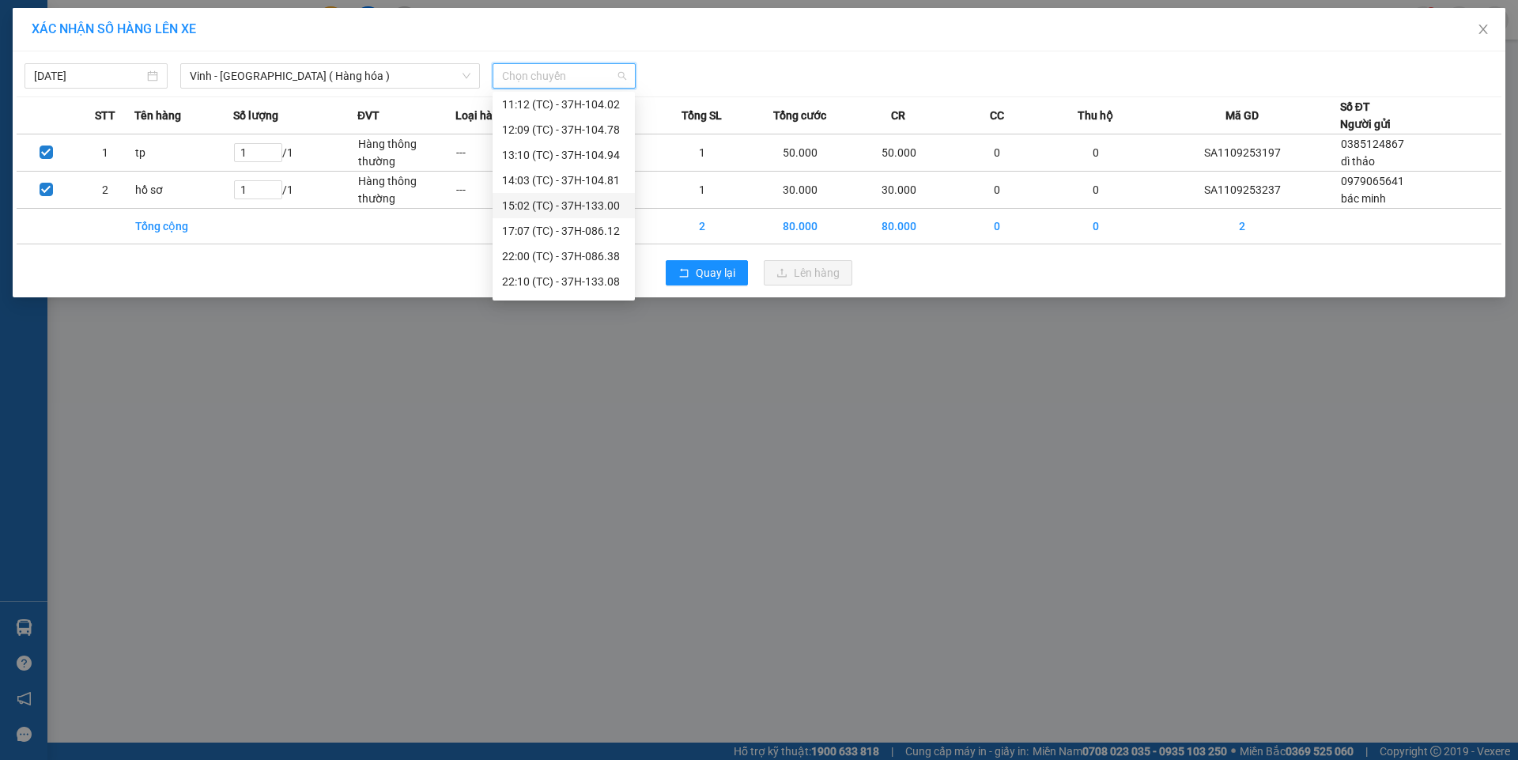
scroll to position [158, 0]
click at [604, 202] on div "22:10 (TC) - 37H-133.08" at bounding box center [563, 202] width 123 height 17
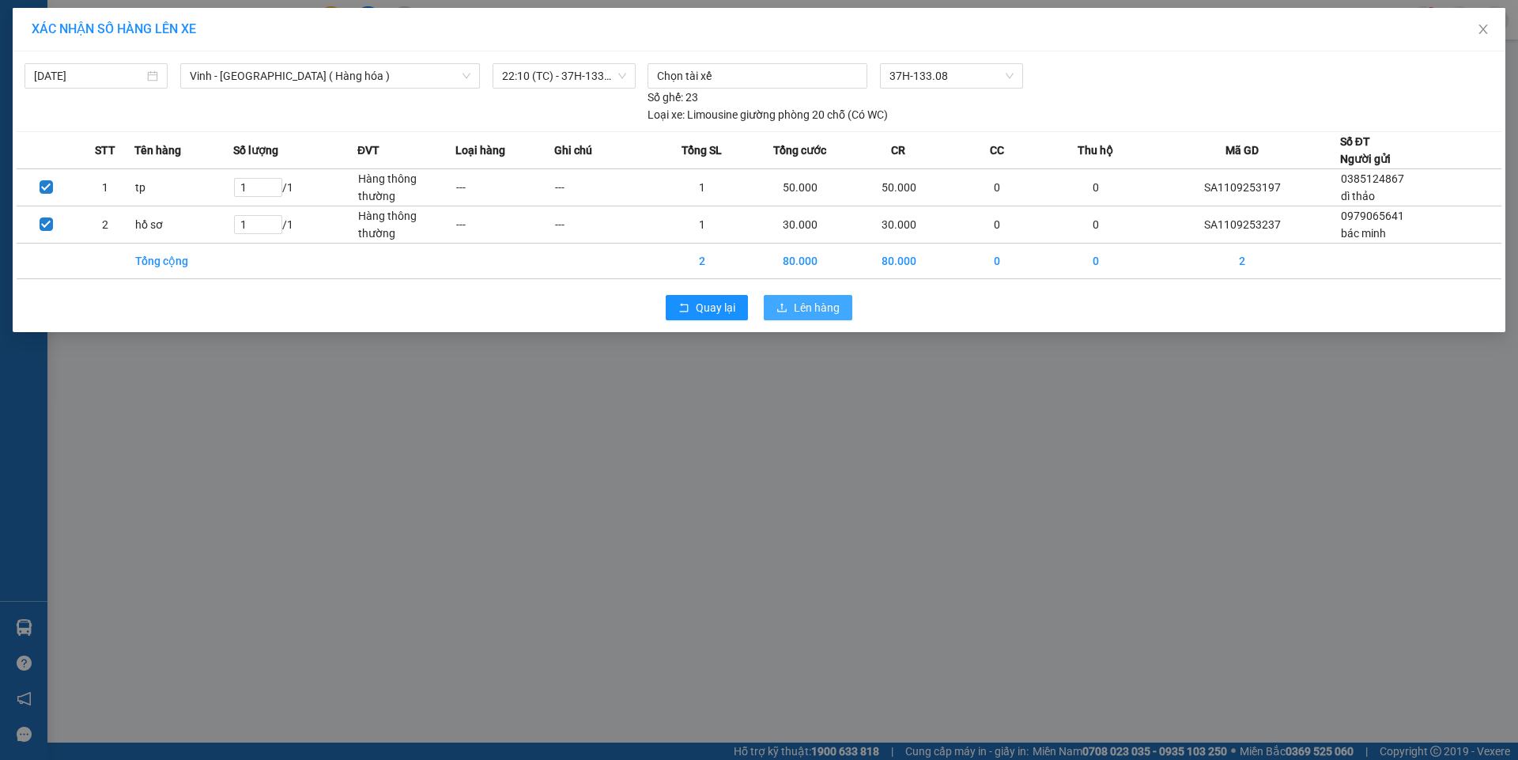
click at [818, 311] on span "Lên hàng" at bounding box center [817, 307] width 46 height 17
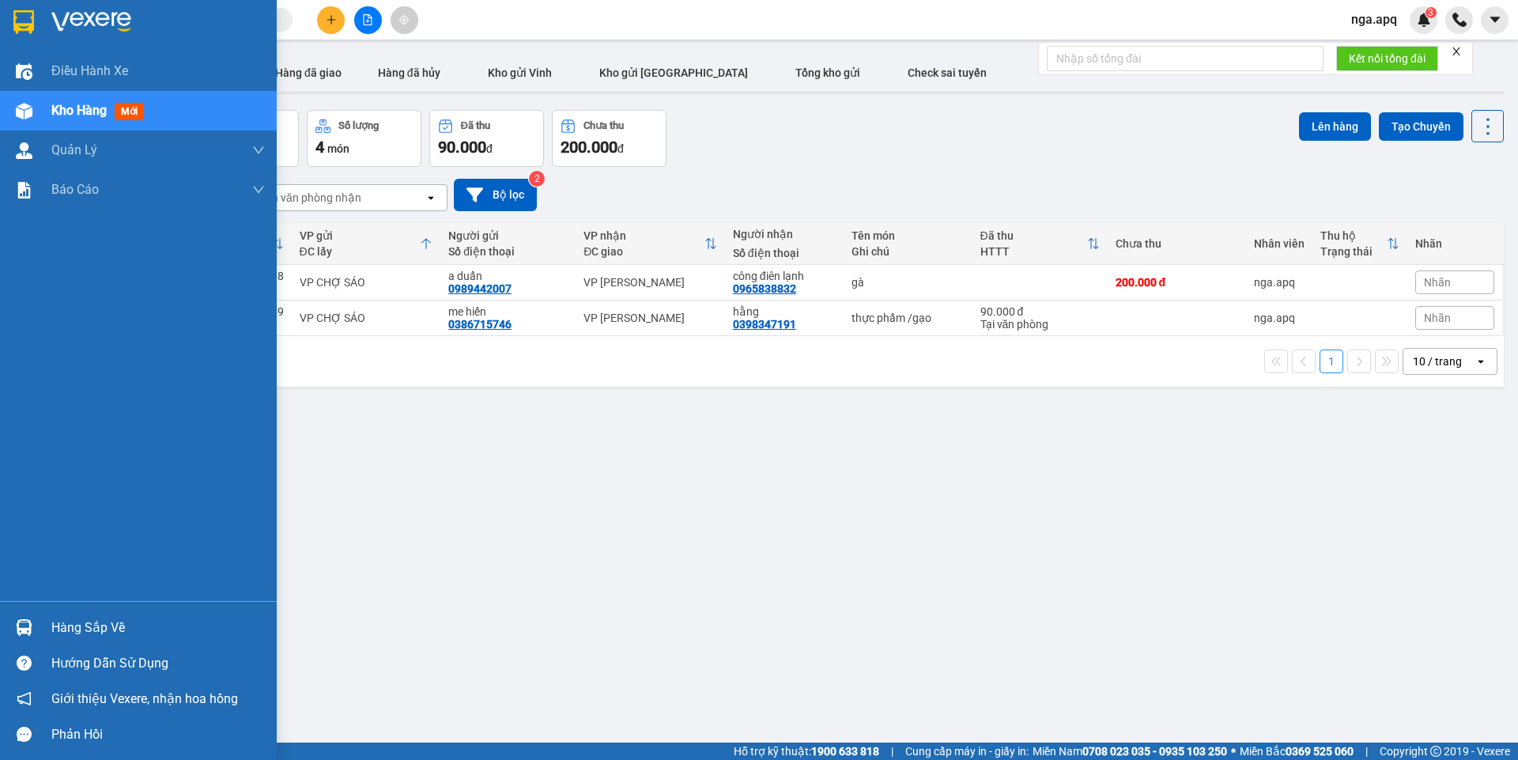
click at [89, 620] on div "Hàng sắp về" at bounding box center [158, 628] width 214 height 24
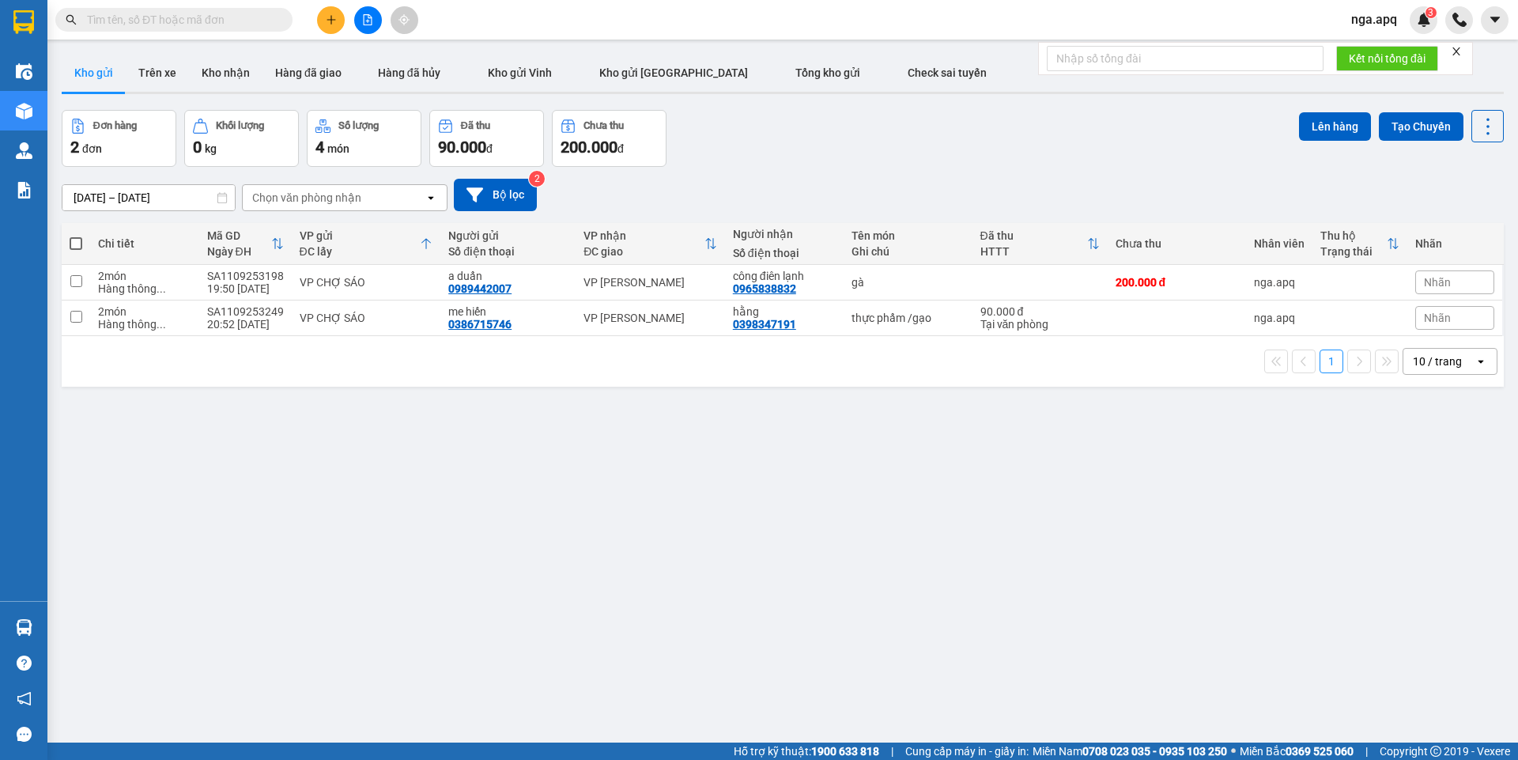
click at [857, 526] on section "Kết quả tìm kiếm ( 0 ) Bộ lọc No Data nga.apq 3 Điều hành xe Kho hàng mới Quản …" at bounding box center [759, 380] width 1518 height 760
